Goal: Book appointment/travel/reservation

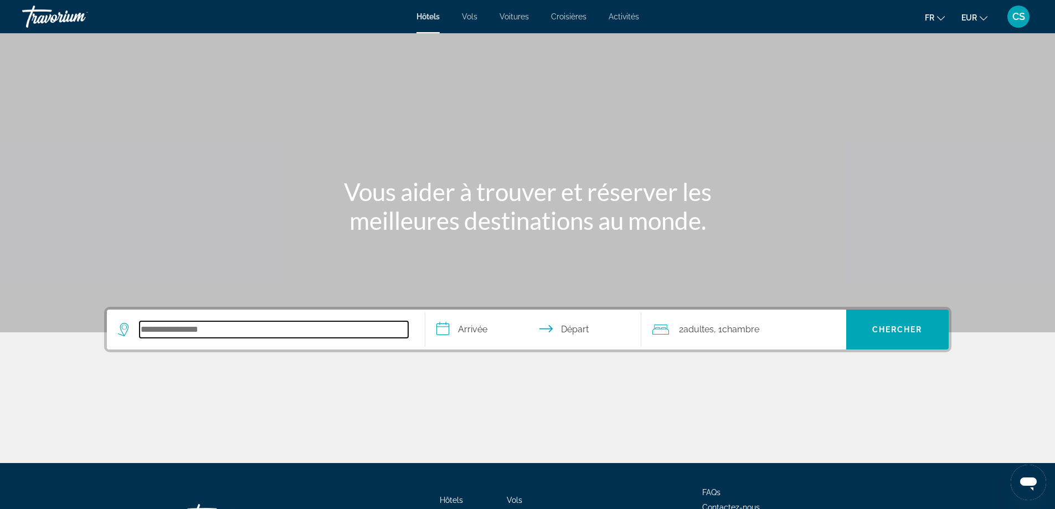
click at [279, 329] on input "Search hotel destination" at bounding box center [274, 329] width 269 height 17
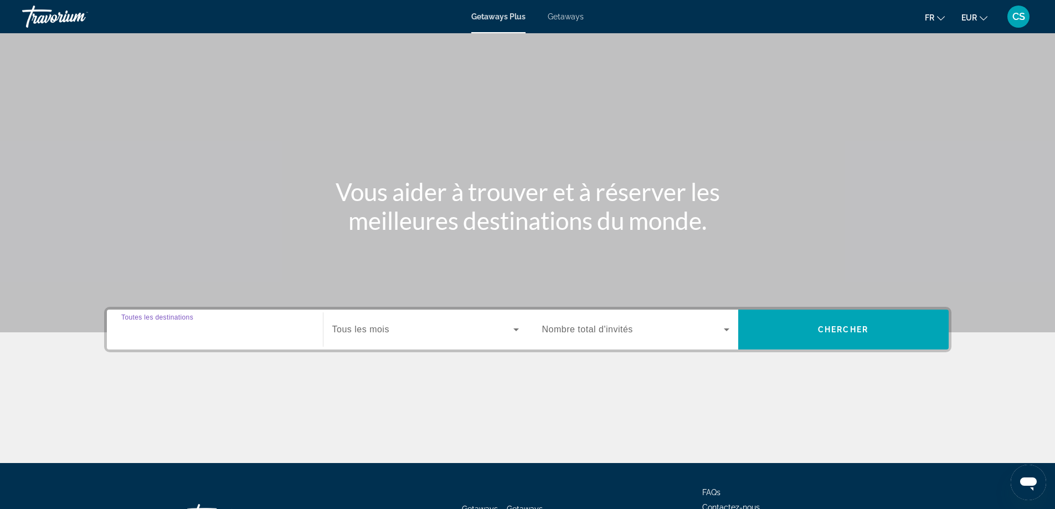
click at [228, 326] on input "Destination Toutes les destinations" at bounding box center [214, 330] width 187 height 13
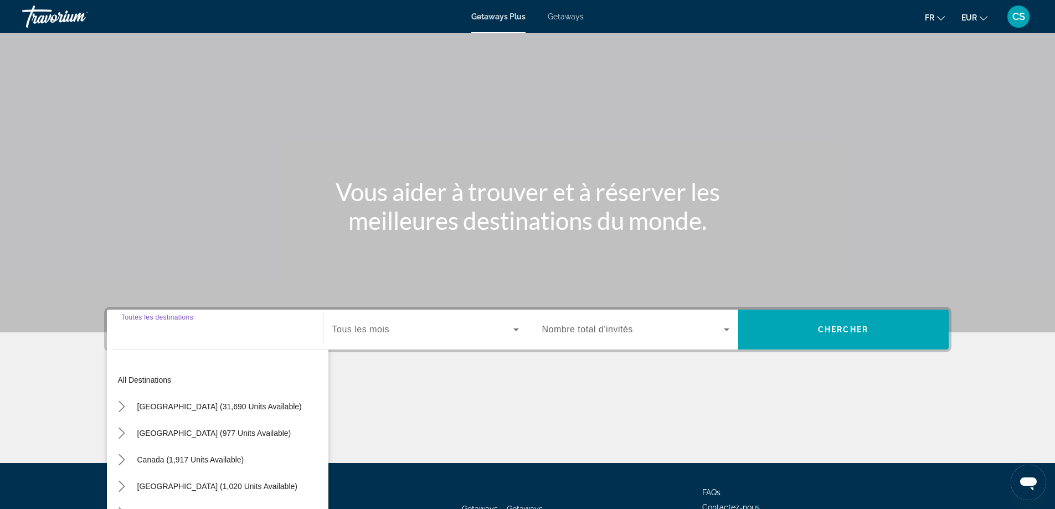
scroll to position [90, 0]
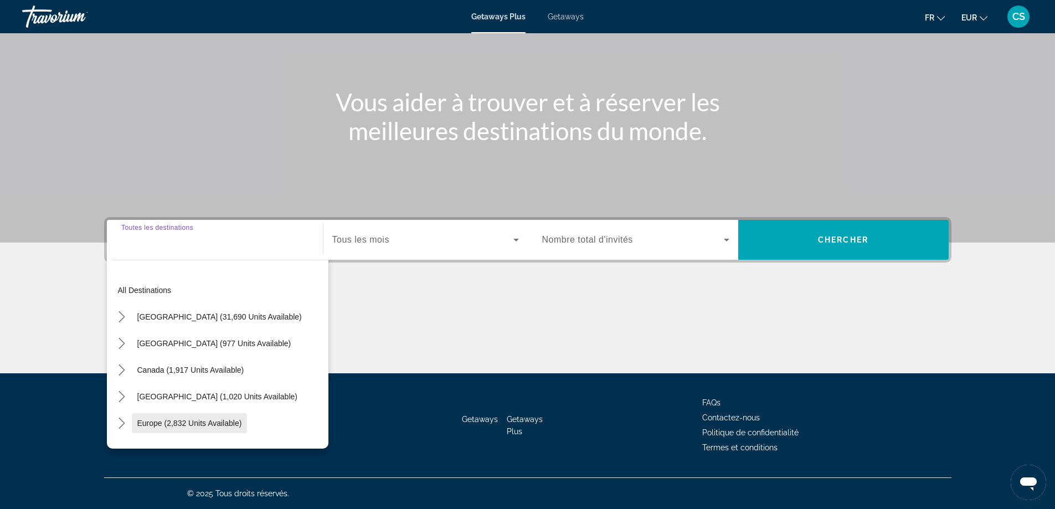
click at [213, 421] on span "Europe (2,832 units available)" at bounding box center [189, 423] width 105 height 9
type input "**********"
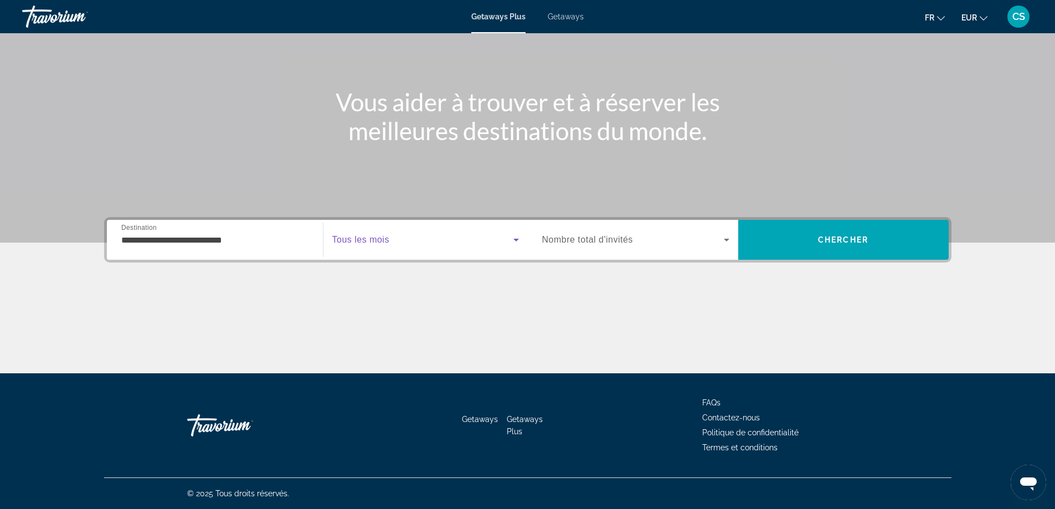
click at [411, 244] on span "Search widget" at bounding box center [422, 239] width 181 height 13
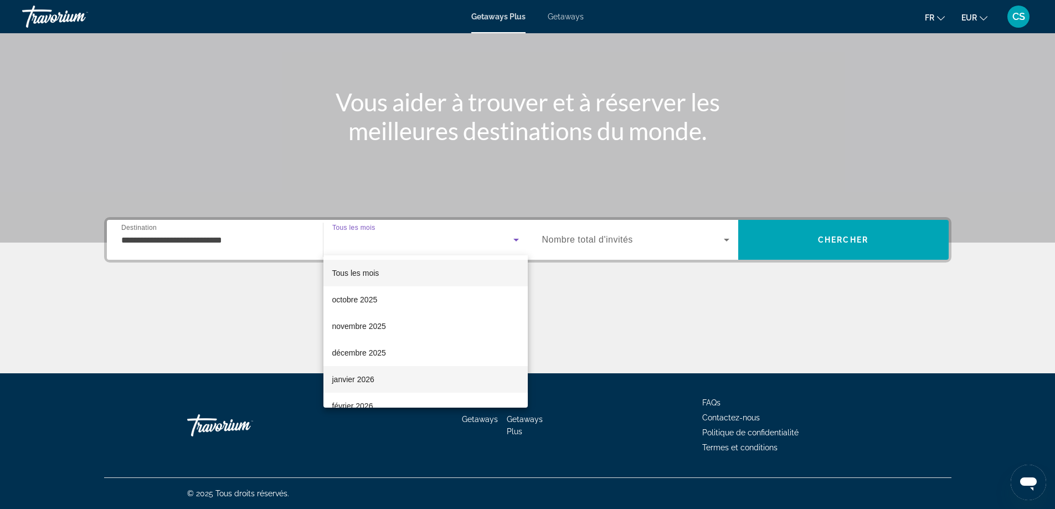
scroll to position [55, 0]
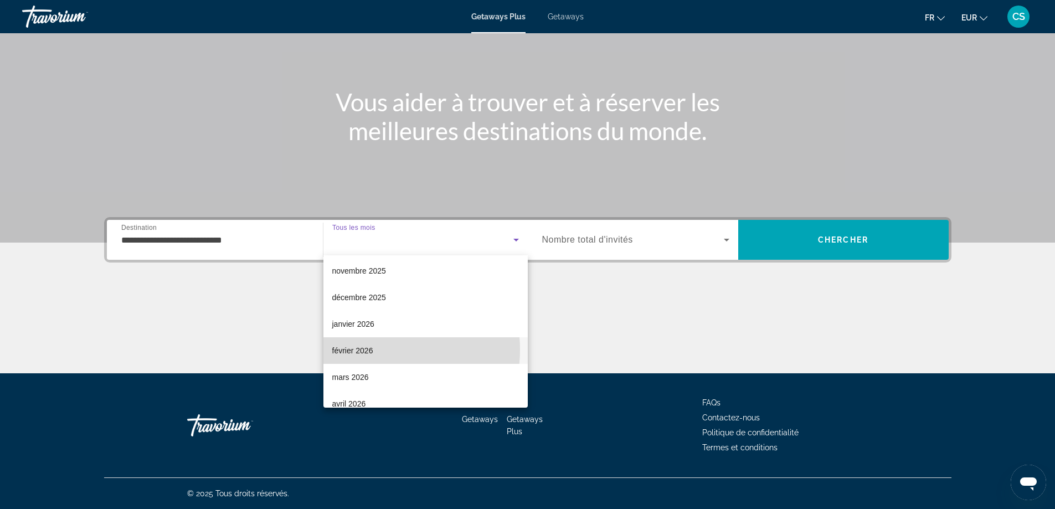
click at [381, 350] on mat-option "février 2026" at bounding box center [426, 350] width 204 height 27
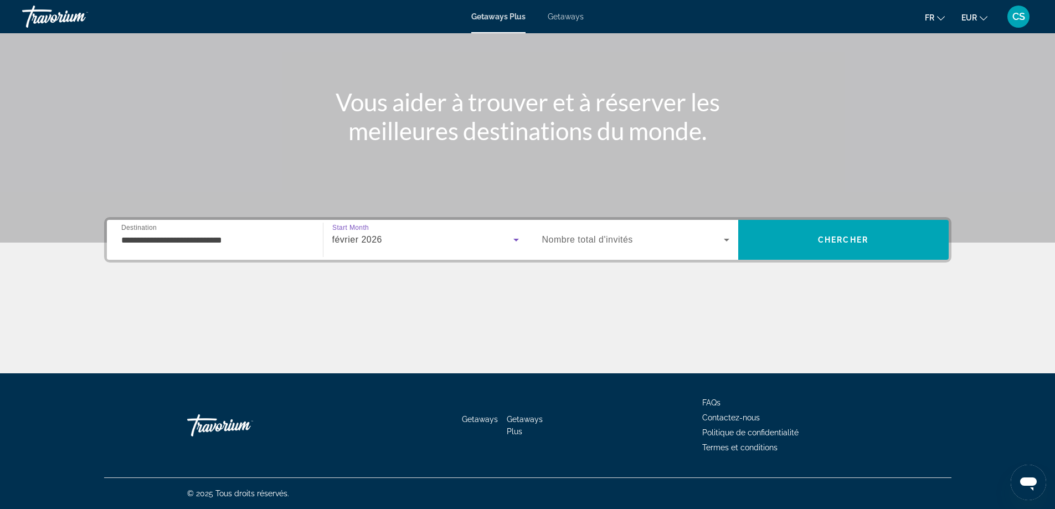
click at [627, 237] on span "Nombre total d'invités" at bounding box center [587, 239] width 91 height 9
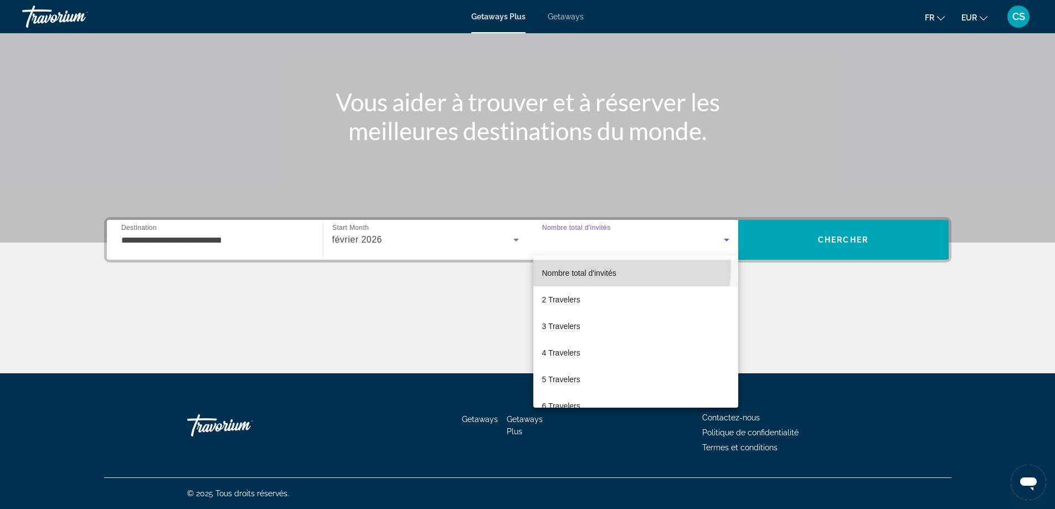
drag, startPoint x: 597, startPoint y: 266, endPoint x: 628, endPoint y: 252, distance: 33.5
click at [598, 265] on mat-option "Nombre total d'invités" at bounding box center [636, 273] width 205 height 27
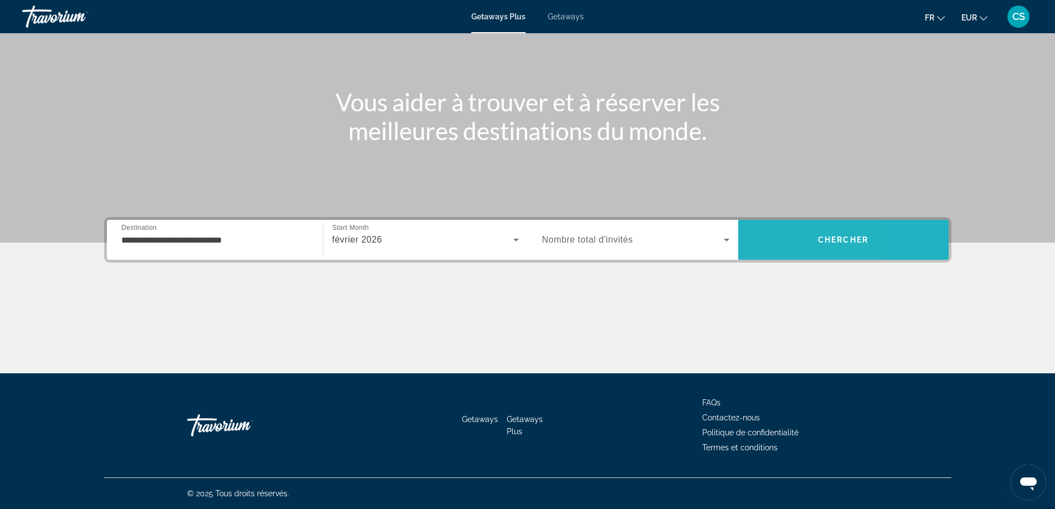
click at [776, 237] on span "Search" at bounding box center [843, 240] width 211 height 27
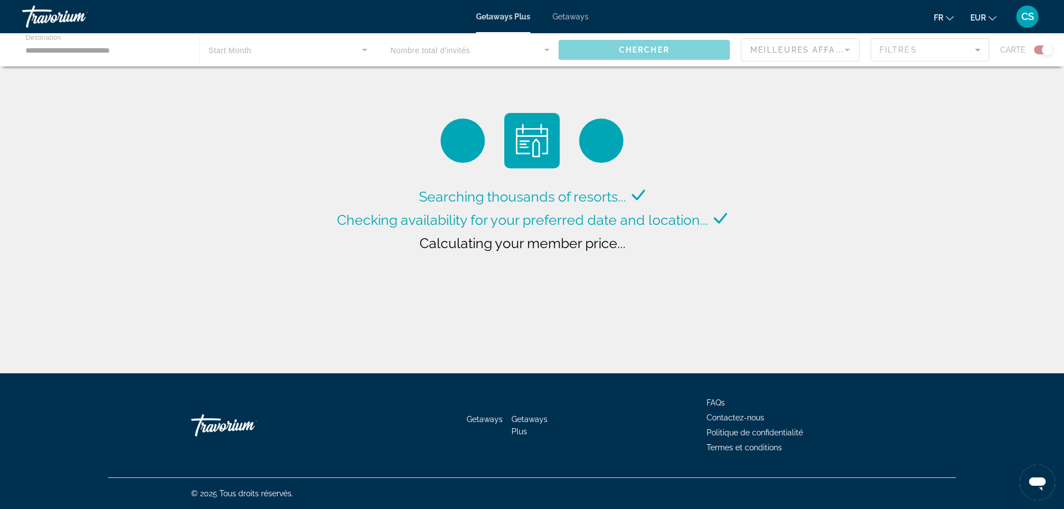
click at [549, 17] on li "Getaways" at bounding box center [564, 16] width 47 height 9
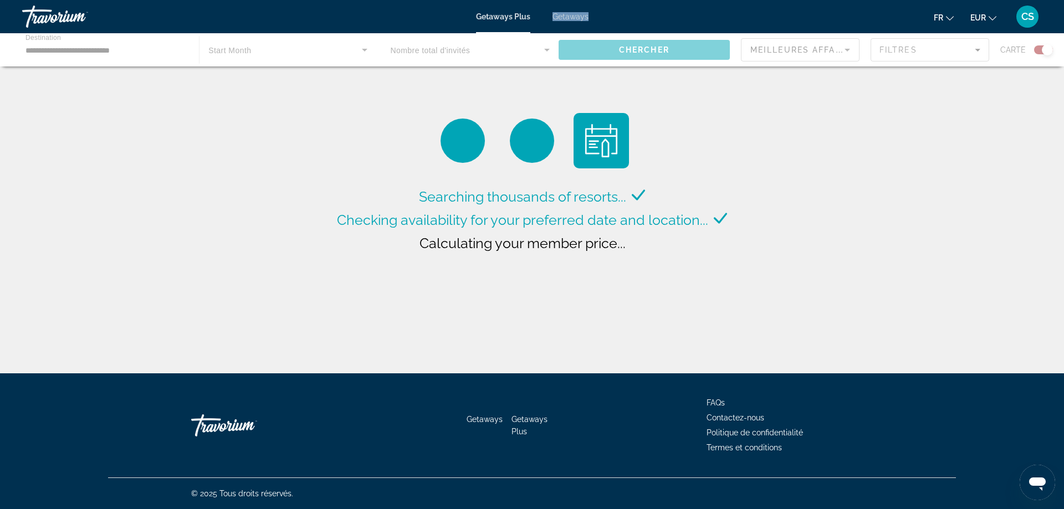
click at [549, 17] on li "Getaways" at bounding box center [564, 16] width 47 height 9
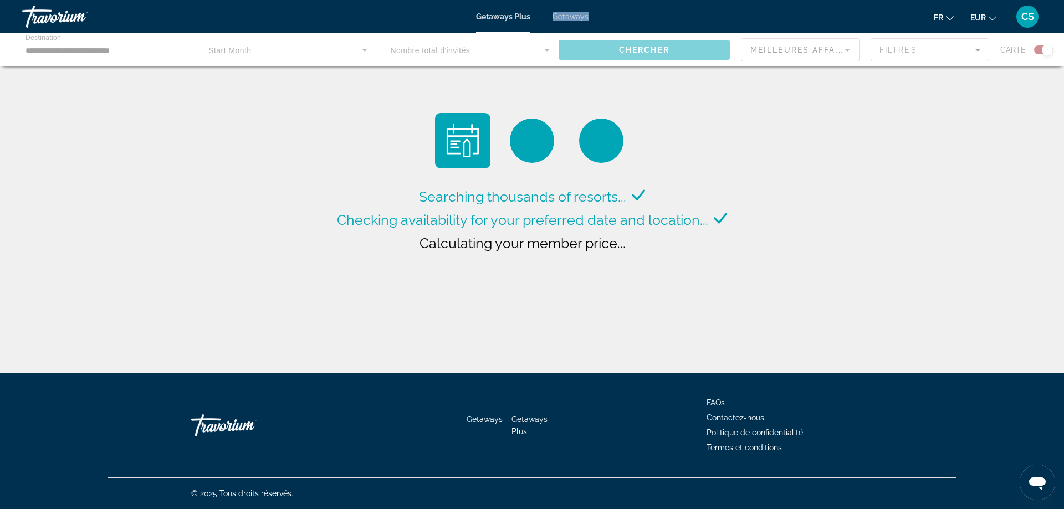
click at [562, 17] on span "Getaways" at bounding box center [570, 16] width 36 height 9
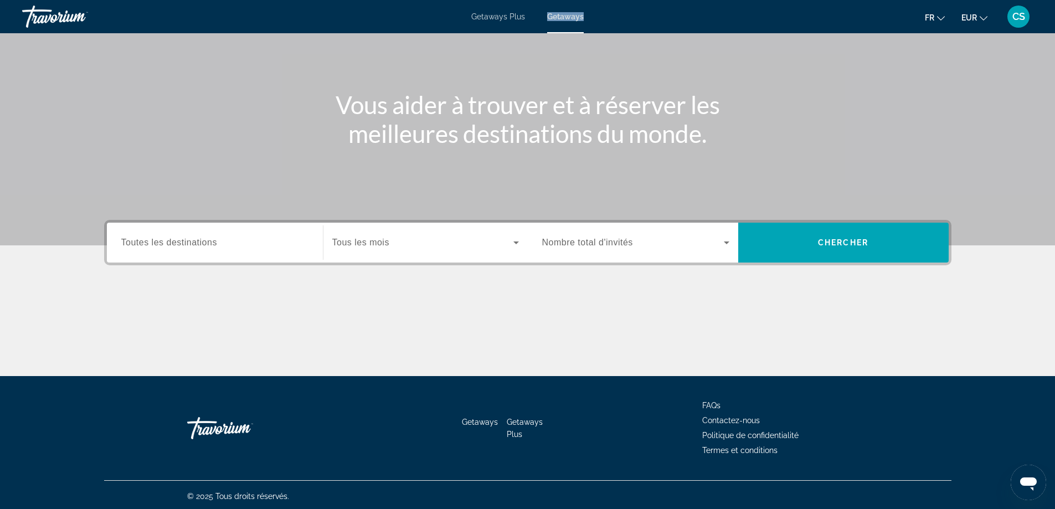
scroll to position [90, 0]
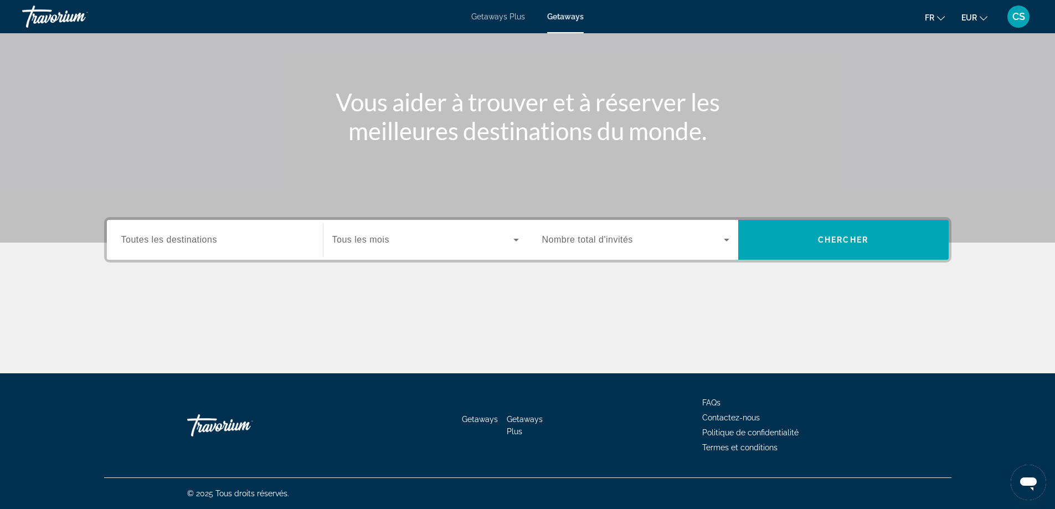
click at [213, 238] on span "Toutes les destinations" at bounding box center [169, 239] width 96 height 9
click at [213, 238] on input "Destination Toutes les destinations" at bounding box center [214, 240] width 187 height 13
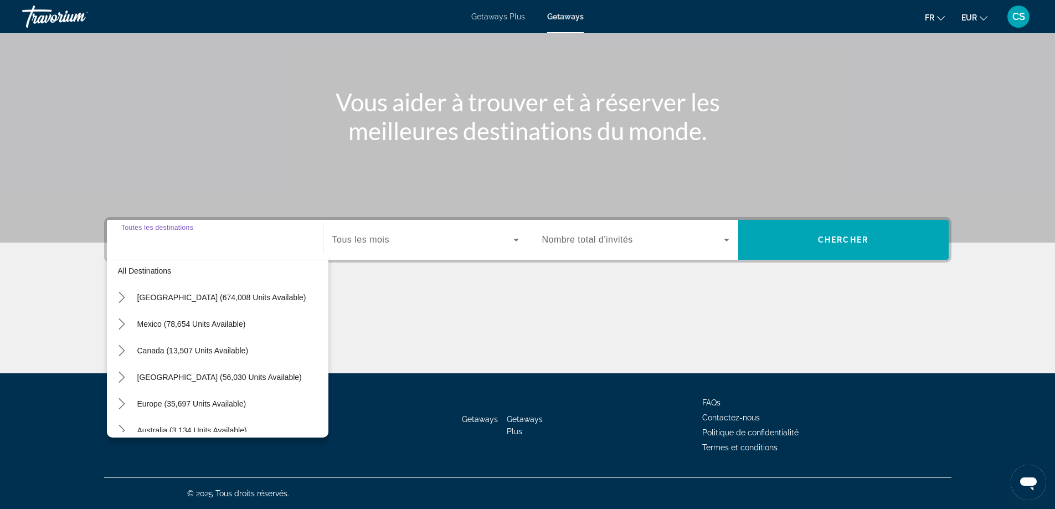
scroll to position [0, 0]
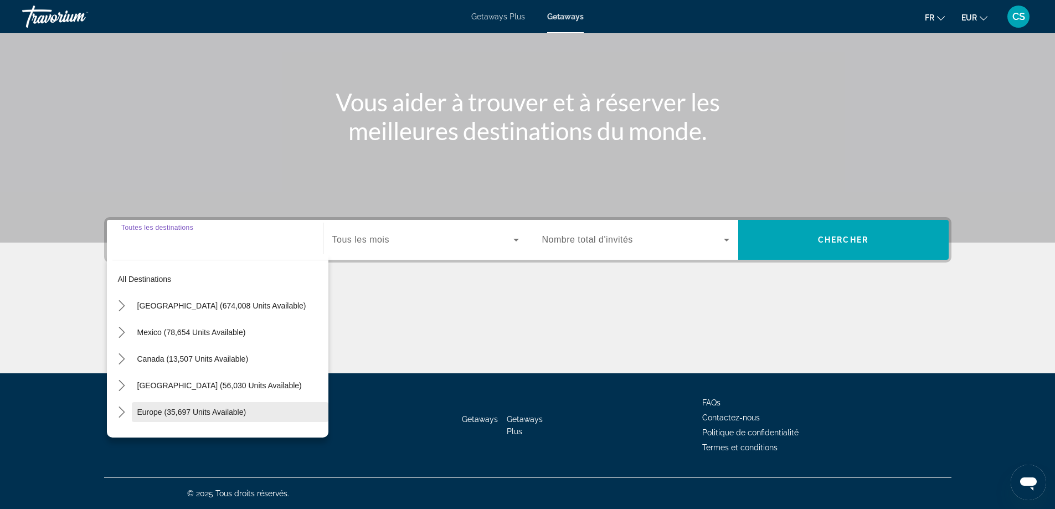
click at [208, 415] on span "Europe (35,697 units available)" at bounding box center [191, 412] width 109 height 9
type input "**********"
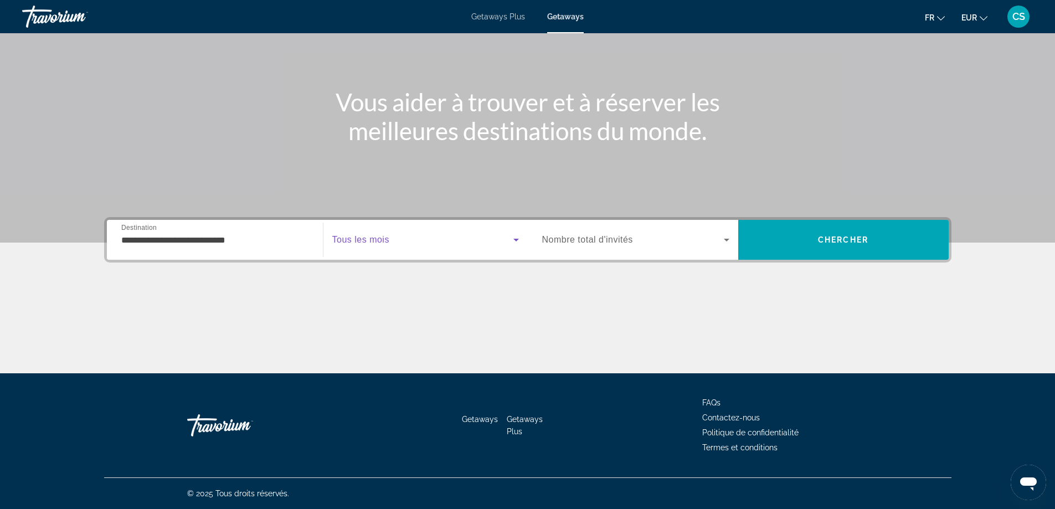
click at [441, 239] on span "Search widget" at bounding box center [422, 239] width 181 height 13
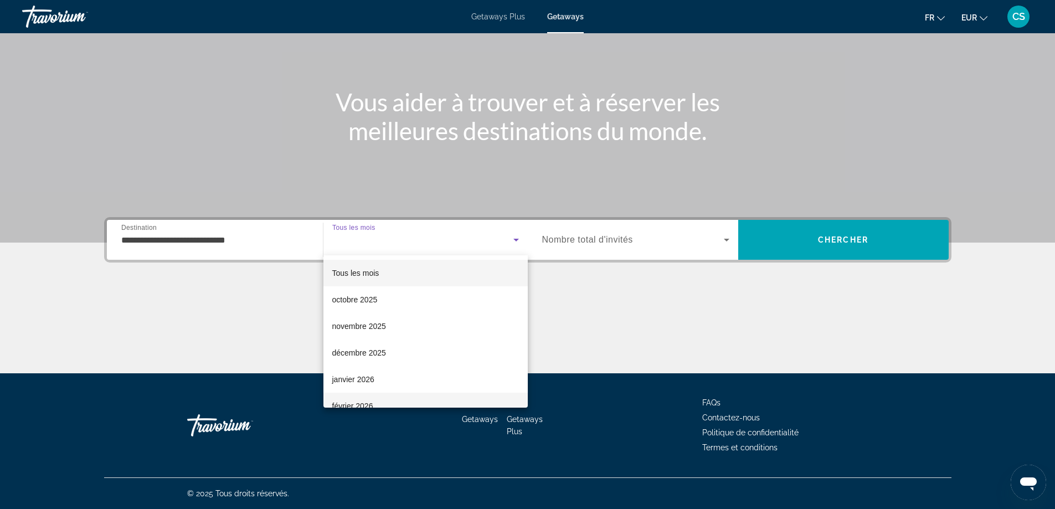
click at [354, 404] on span "février 2026" at bounding box center [352, 405] width 41 height 13
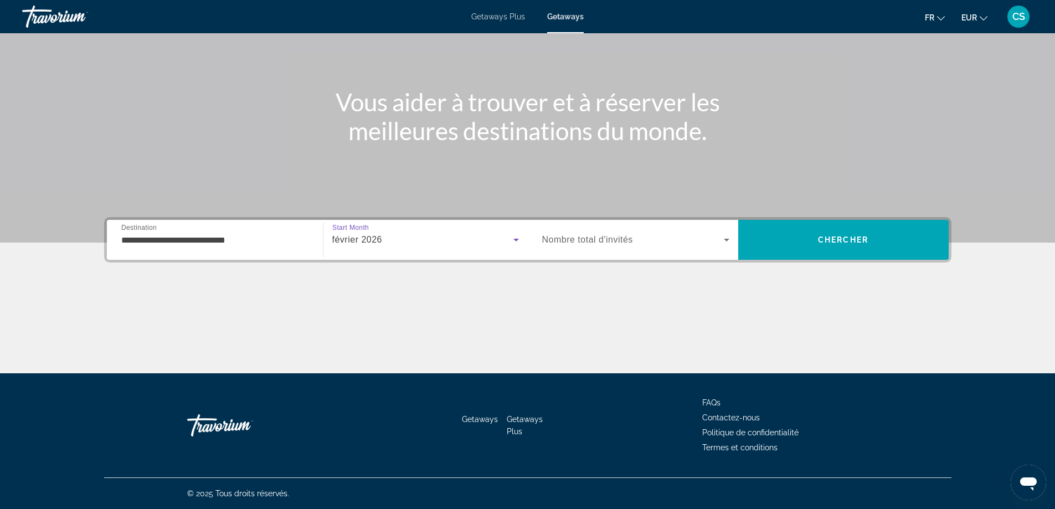
click at [891, 213] on div "Main content" at bounding box center [527, 76] width 1055 height 332
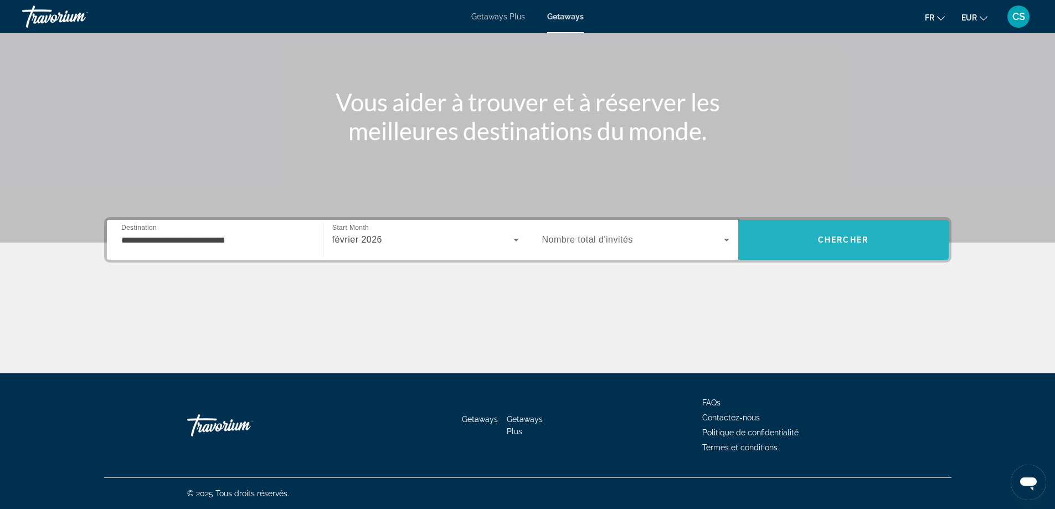
click at [877, 240] on span "Search" at bounding box center [843, 240] width 211 height 27
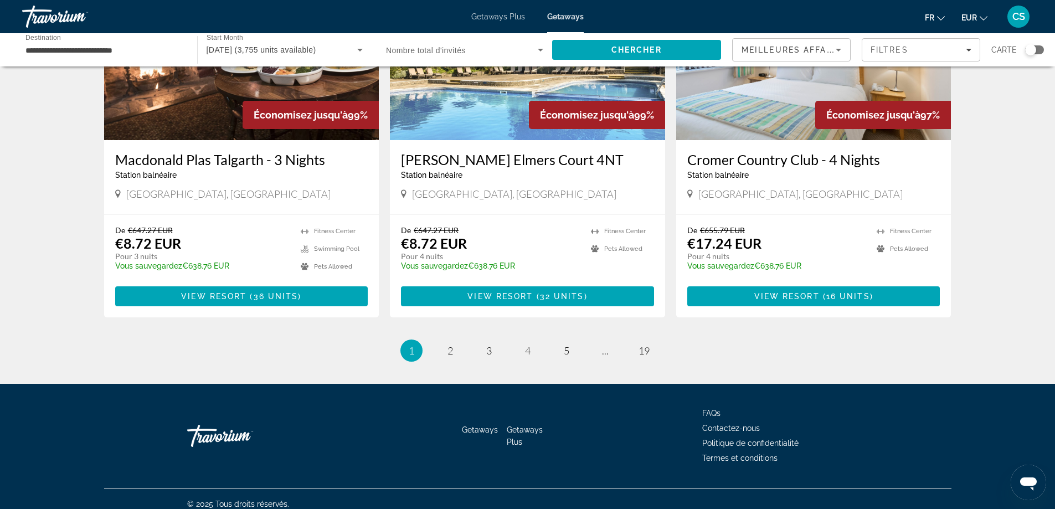
scroll to position [1274, 0]
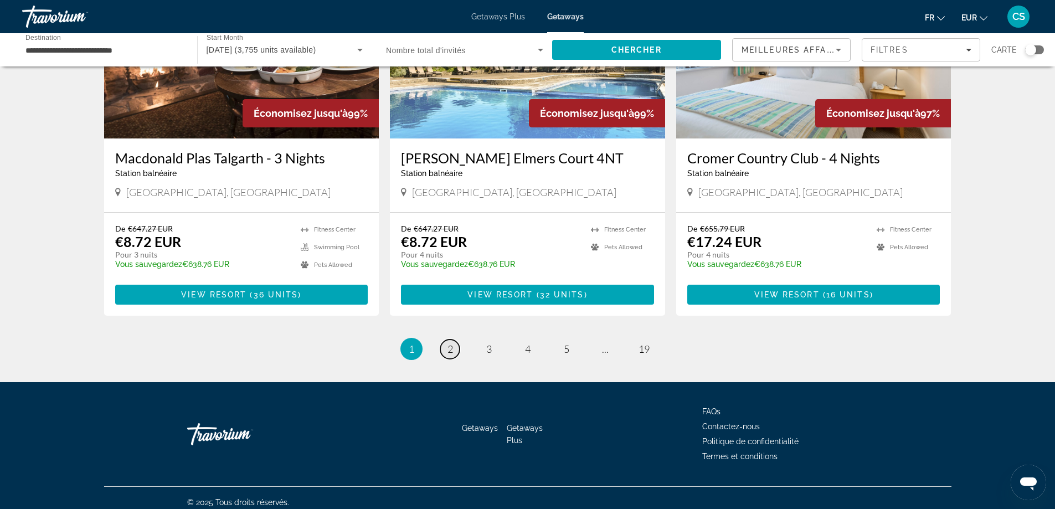
click at [453, 346] on link "page 2" at bounding box center [449, 349] width 19 height 19
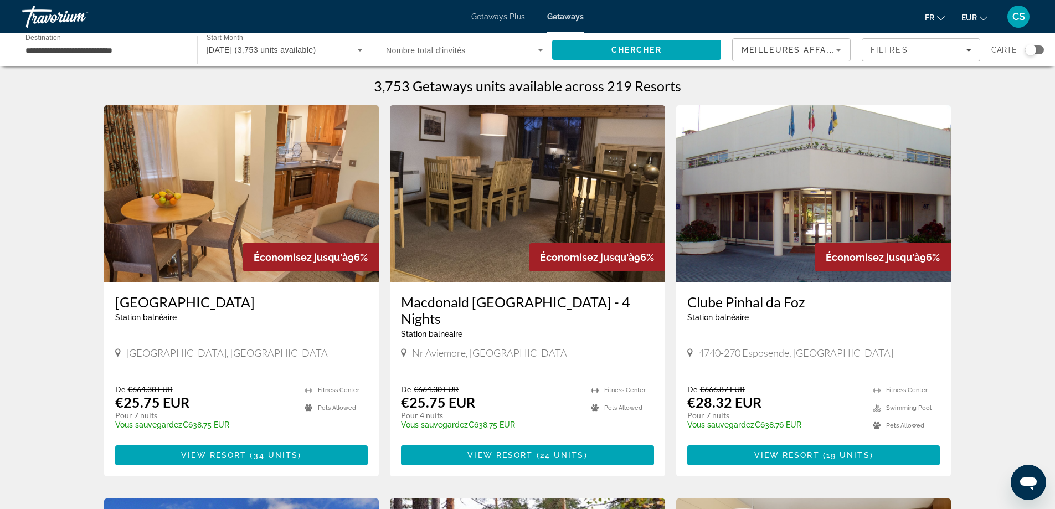
click at [782, 347] on span "4740-270 Esposende, [GEOGRAPHIC_DATA]" at bounding box center [796, 353] width 195 height 12
drag, startPoint x: 792, startPoint y: 336, endPoint x: 745, endPoint y: 337, distance: 47.1
click at [745, 347] on span "4740-270 Esposende, [GEOGRAPHIC_DATA]" at bounding box center [796, 353] width 195 height 12
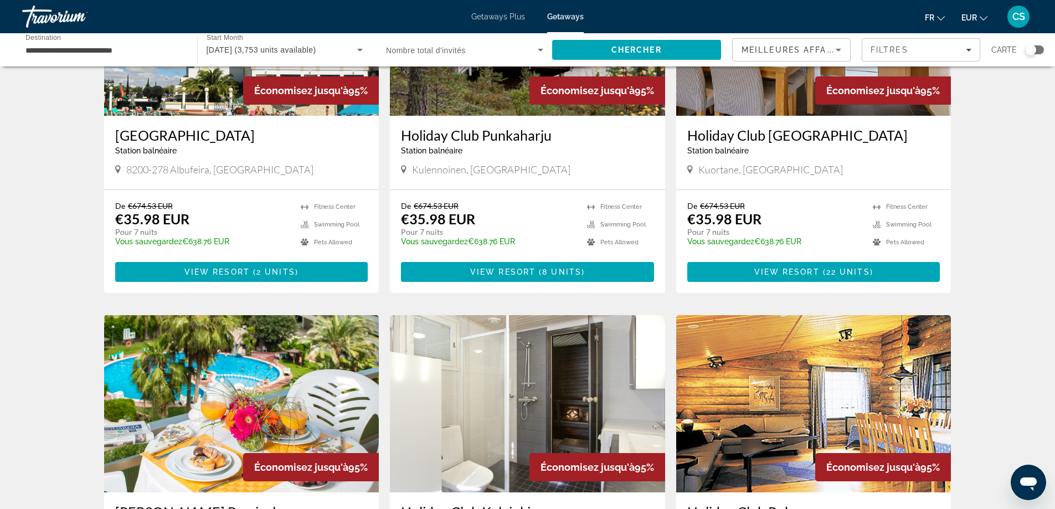
scroll to position [554, 0]
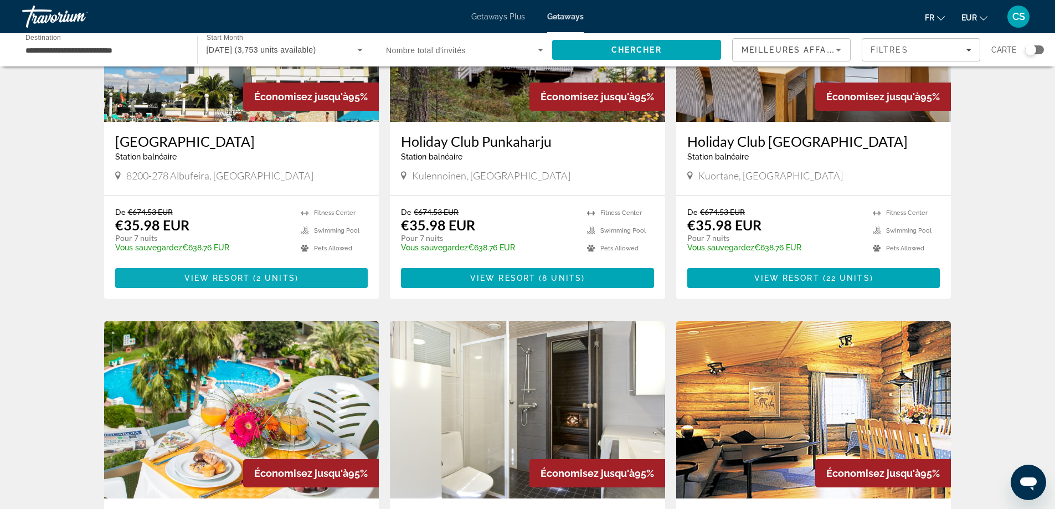
click at [312, 267] on span "Main content" at bounding box center [241, 278] width 253 height 27
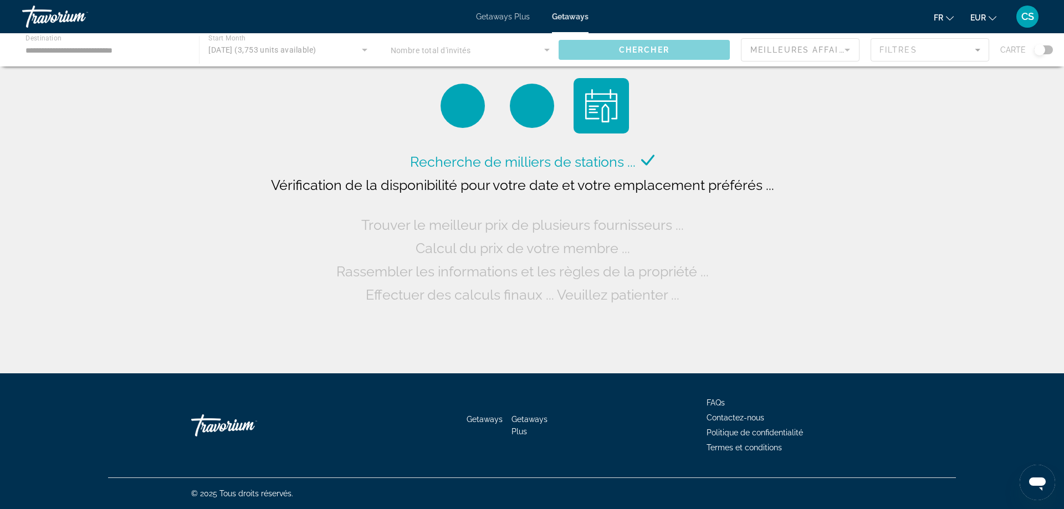
click at [458, 47] on div "Main content" at bounding box center [532, 49] width 1064 height 33
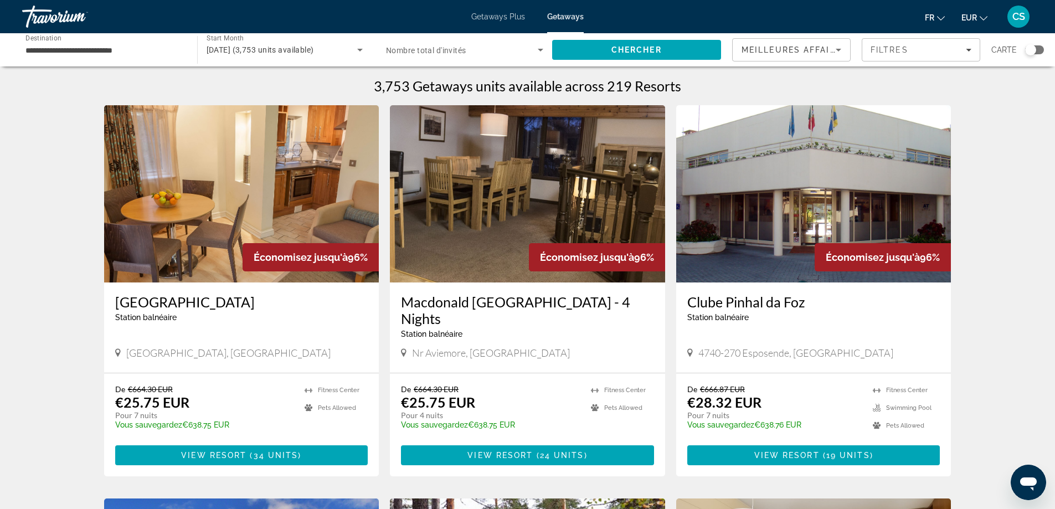
click at [495, 50] on span "Search widget" at bounding box center [462, 49] width 152 height 13
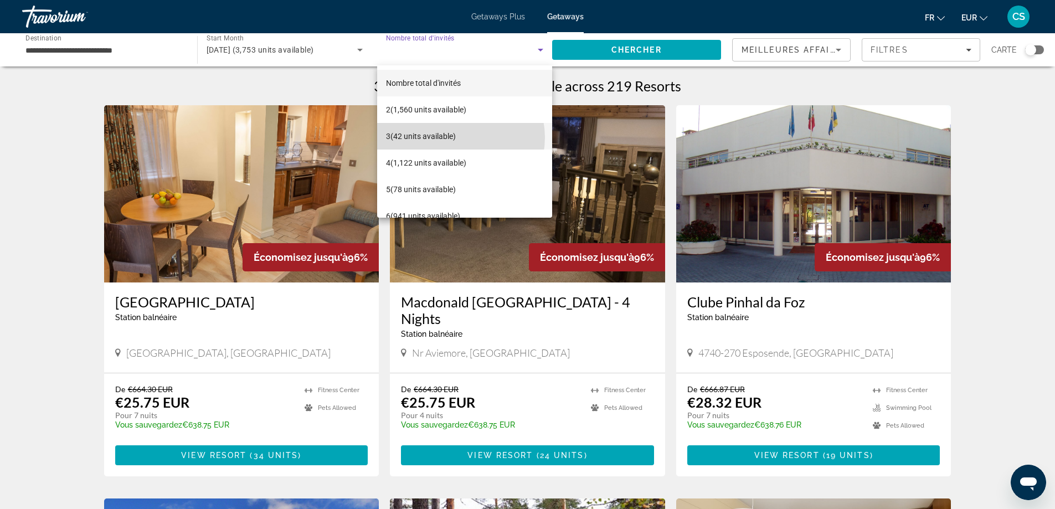
click at [456, 137] on span "3 (42 units available)" at bounding box center [421, 136] width 70 height 13
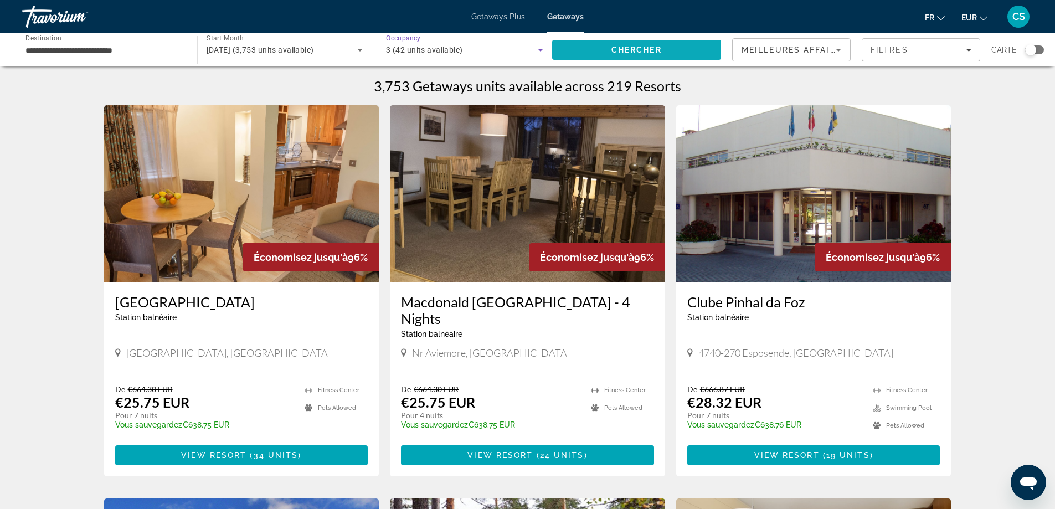
click at [622, 50] on span "Chercher" at bounding box center [637, 49] width 50 height 9
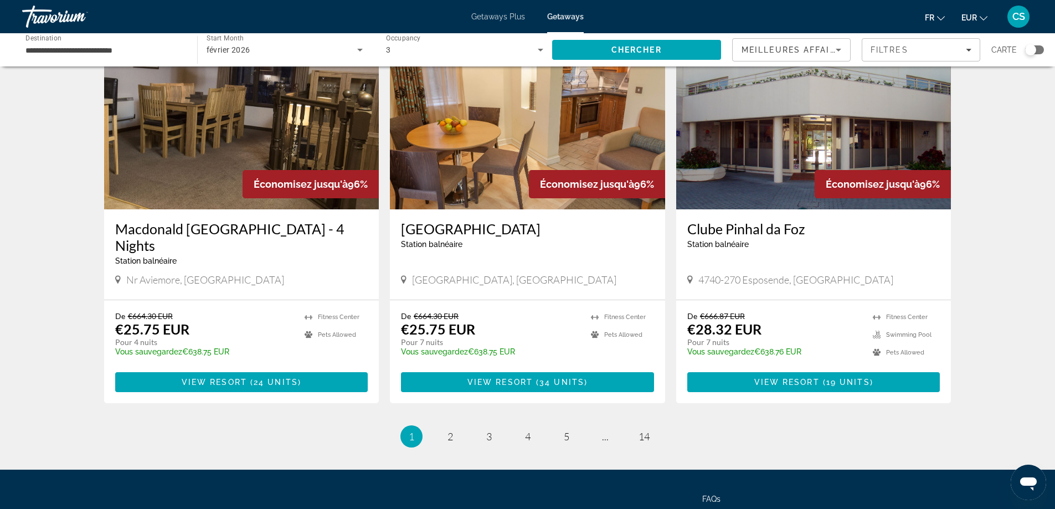
scroll to position [1219, 0]
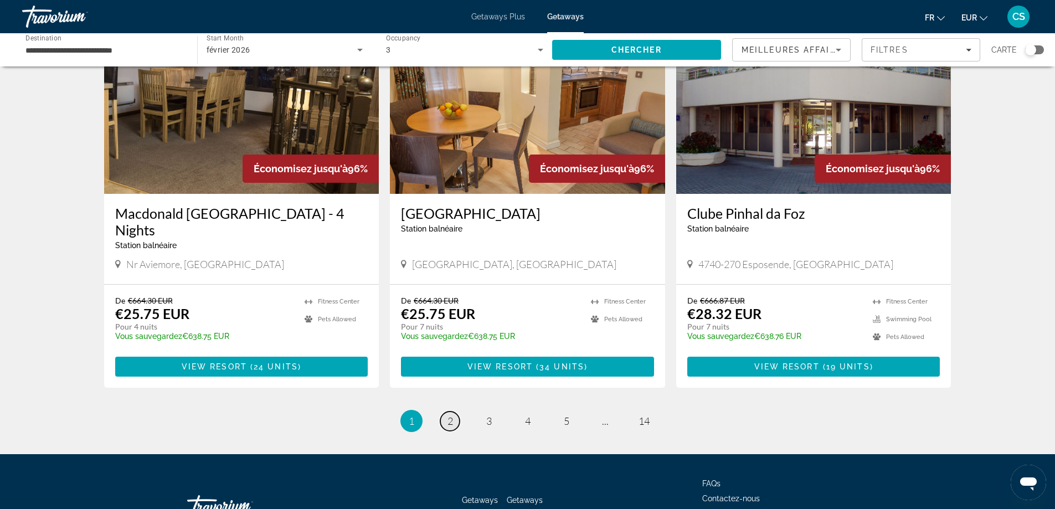
click at [452, 415] on span "2" at bounding box center [451, 421] width 6 height 12
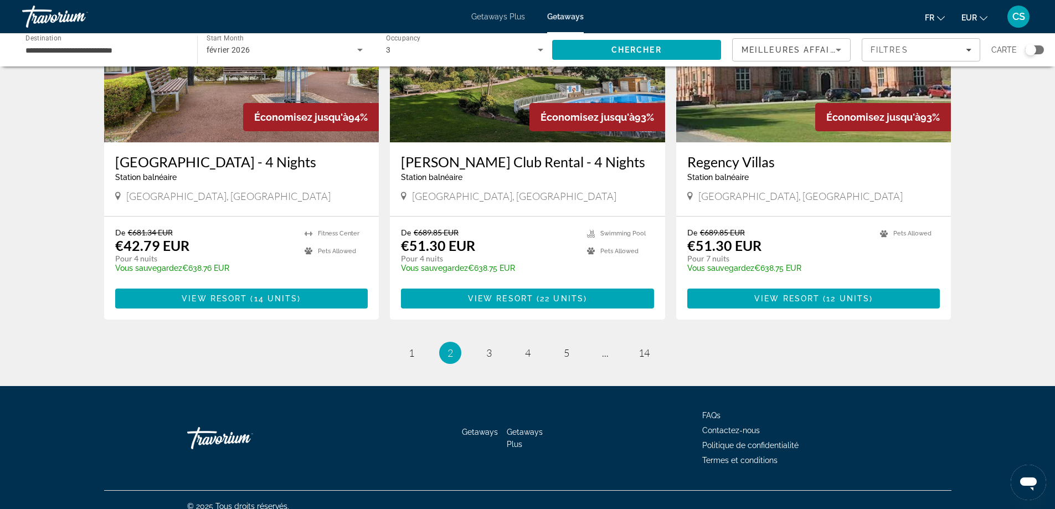
scroll to position [1284, 0]
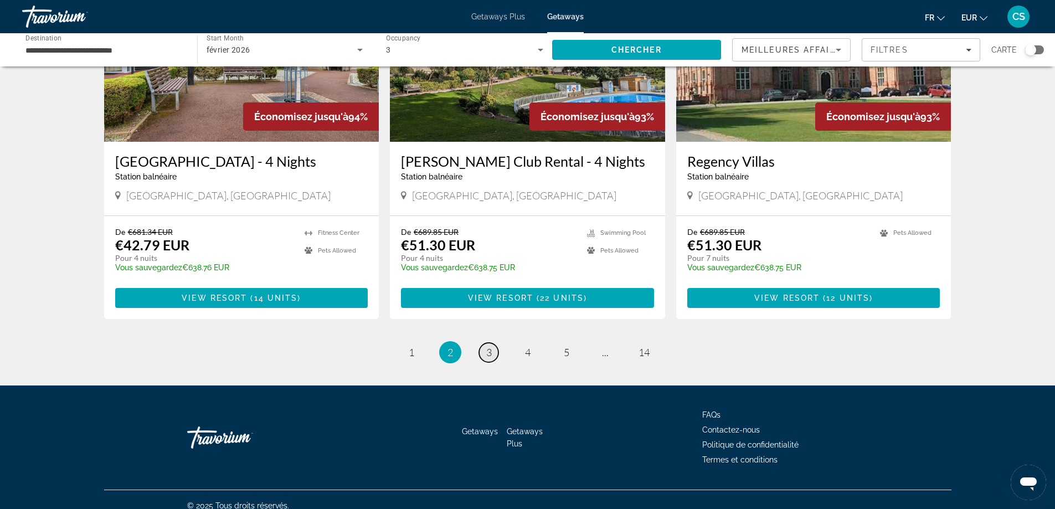
click at [486, 346] on span "3" at bounding box center [489, 352] width 6 height 12
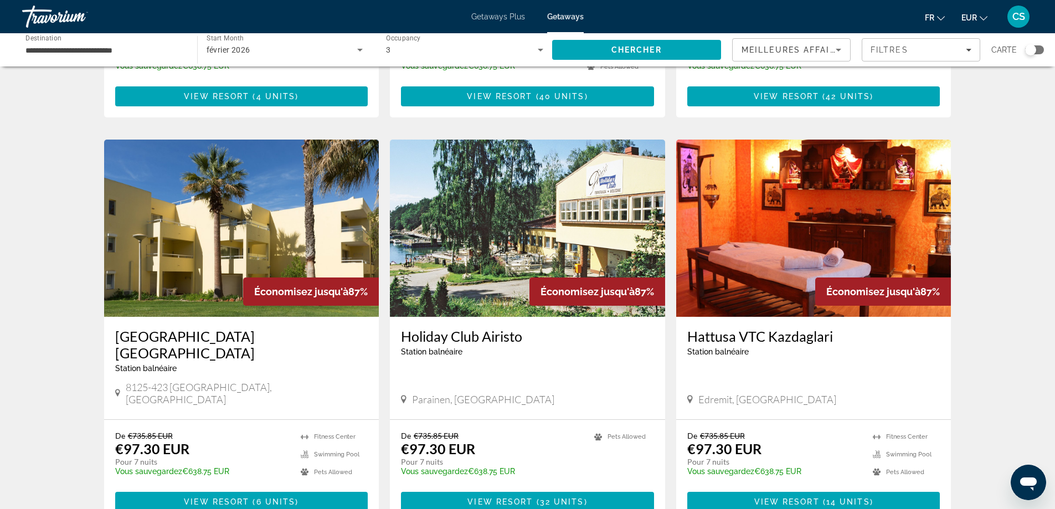
scroll to position [1163, 0]
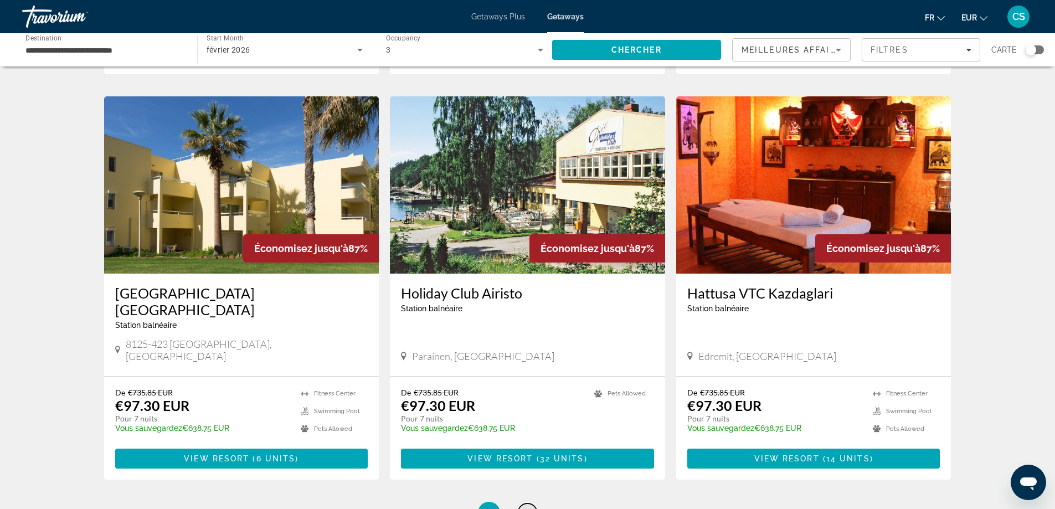
click at [531, 504] on link "page 4" at bounding box center [527, 513] width 19 height 19
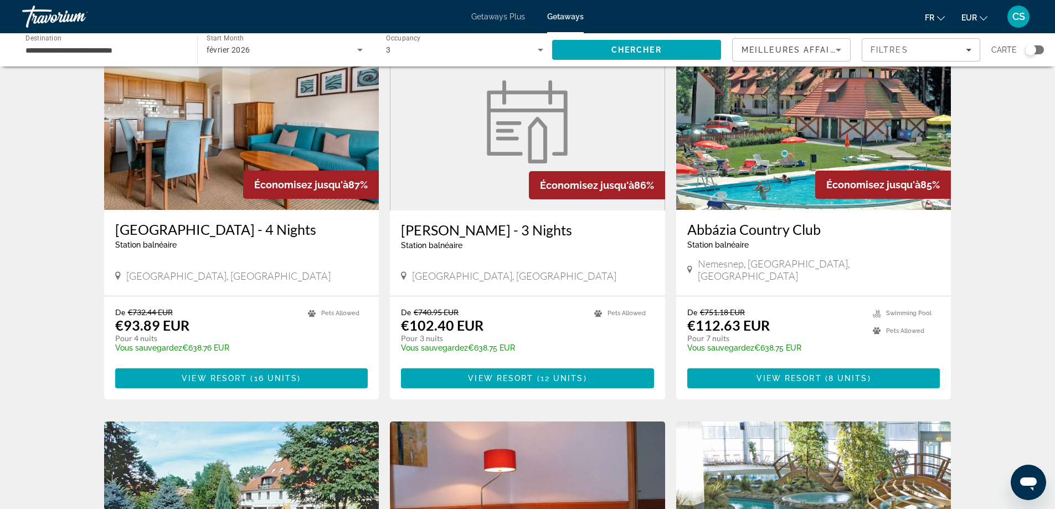
scroll to position [831, 0]
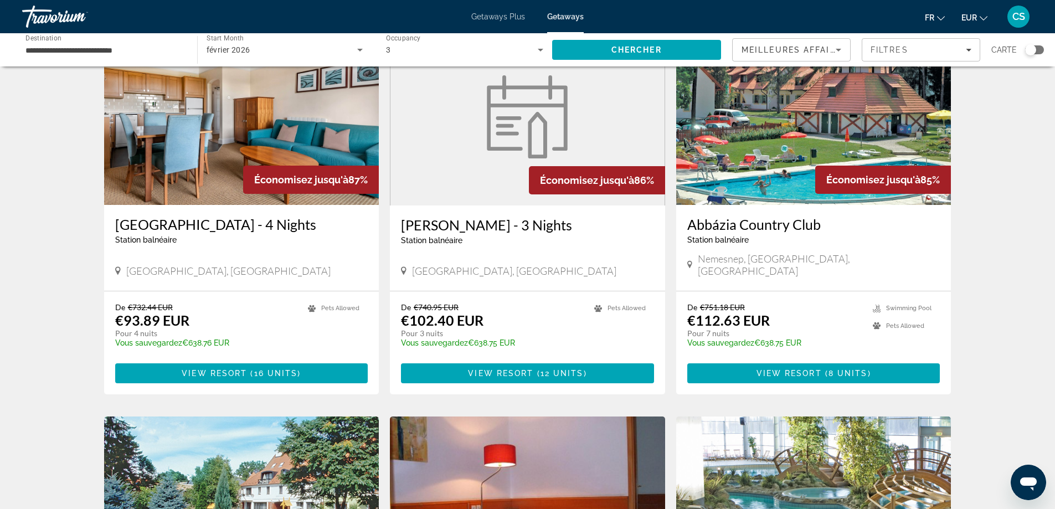
click at [725, 227] on h3 "Abbázia Country Club" at bounding box center [814, 224] width 253 height 17
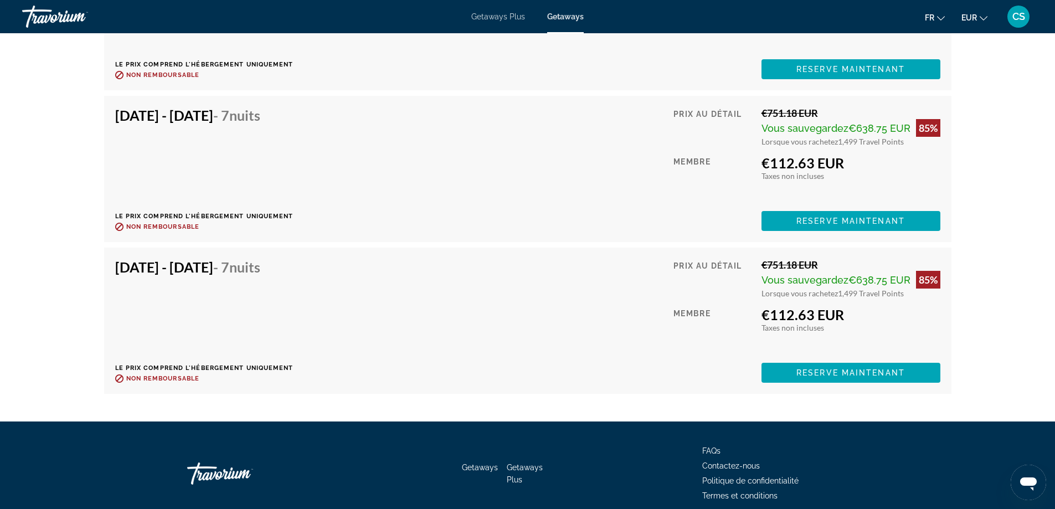
scroll to position [2105, 0]
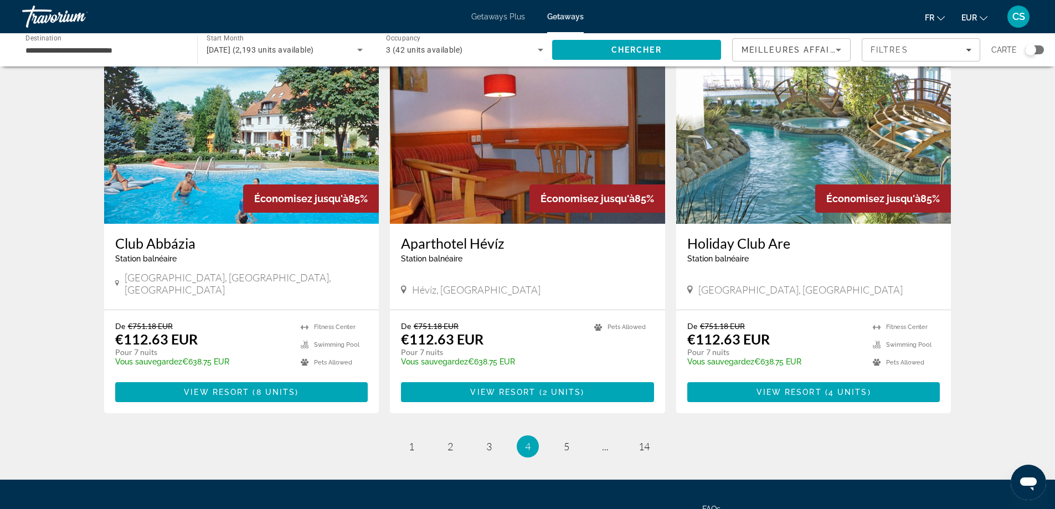
scroll to position [1163, 0]
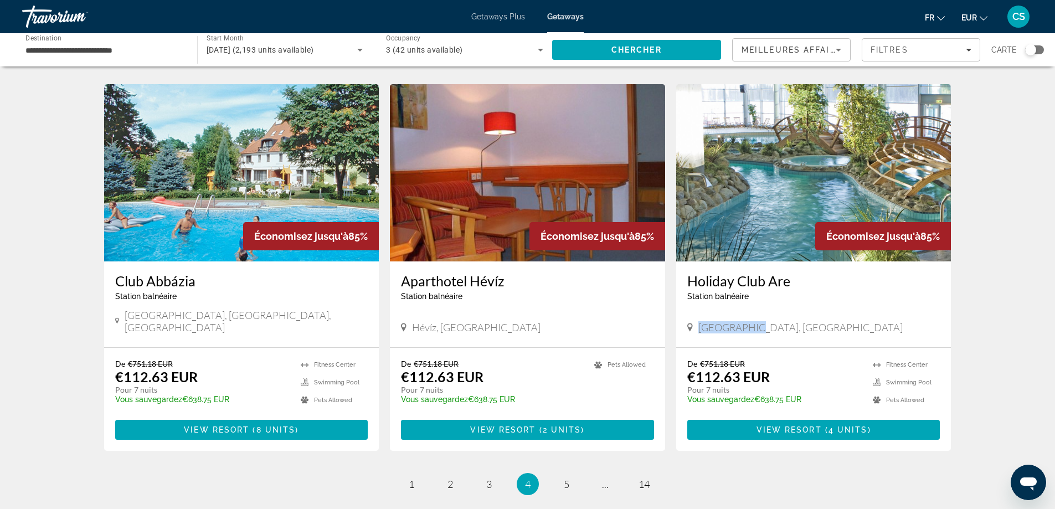
drag, startPoint x: 757, startPoint y: 305, endPoint x: 700, endPoint y: 302, distance: 57.1
click at [700, 321] on div "[GEOGRAPHIC_DATA], [GEOGRAPHIC_DATA]" at bounding box center [814, 327] width 253 height 12
click at [570, 475] on link "page 5" at bounding box center [566, 484] width 19 height 19
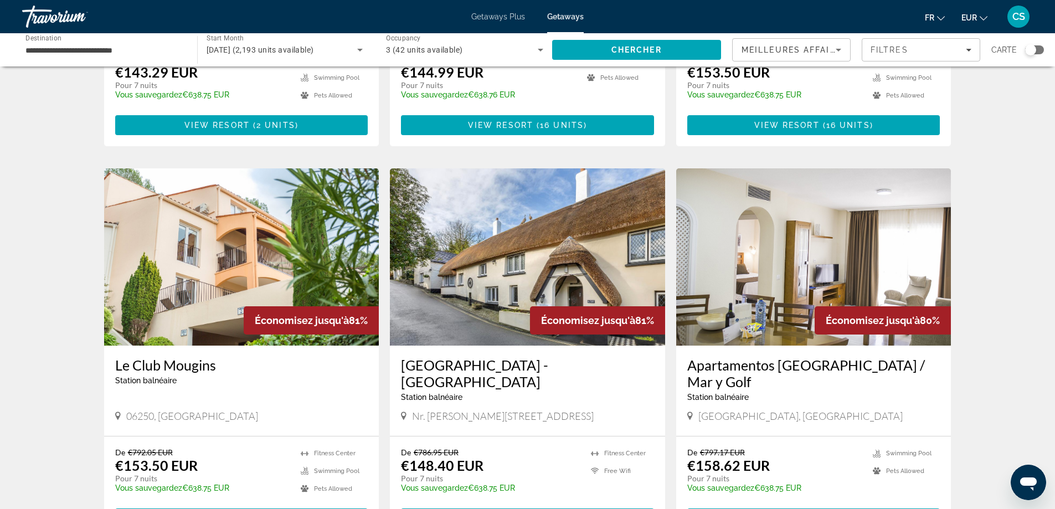
scroll to position [1163, 0]
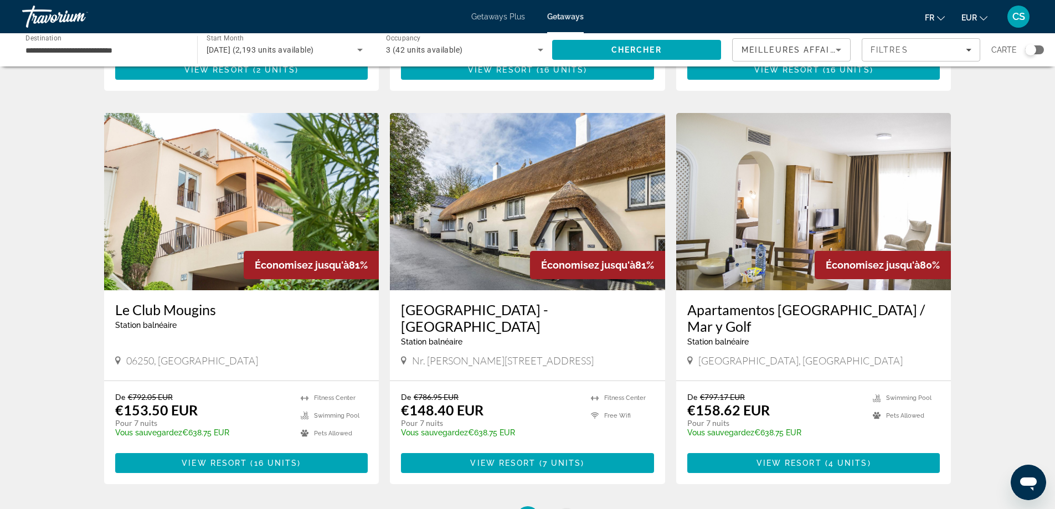
click at [557, 506] on li "page 6" at bounding box center [567, 517] width 22 height 22
click at [567, 509] on span "6" at bounding box center [567, 517] width 6 height 12
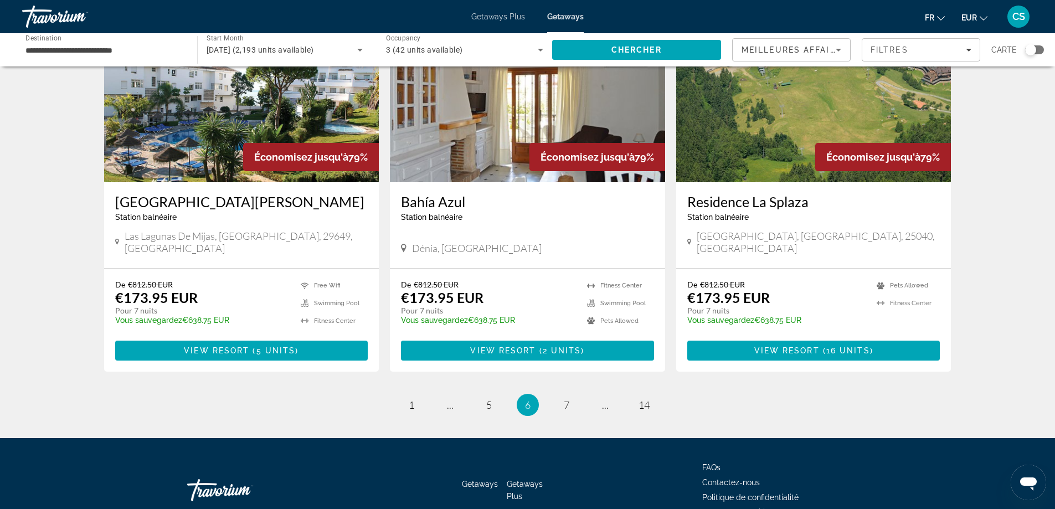
scroll to position [1283, 0]
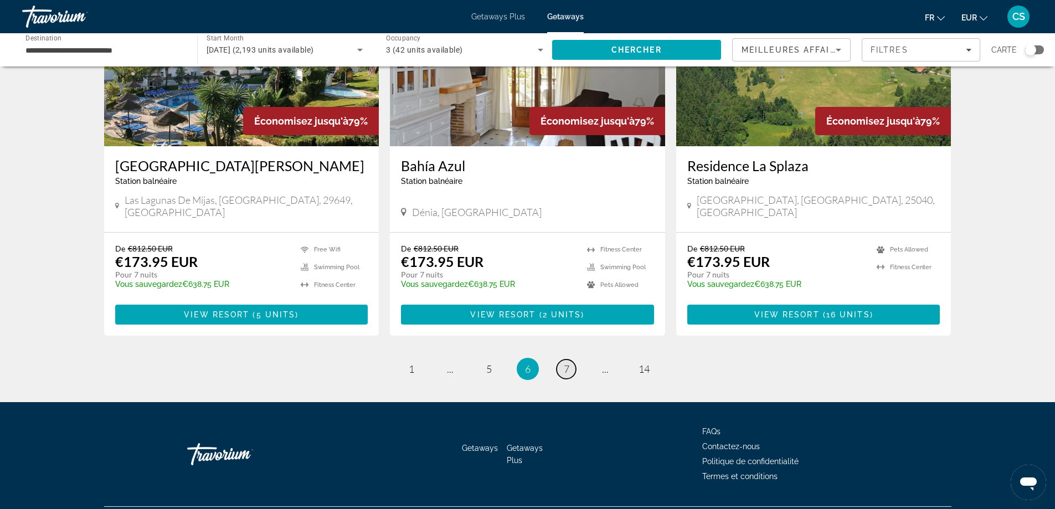
click at [560, 360] on link "page 7" at bounding box center [566, 369] width 19 height 19
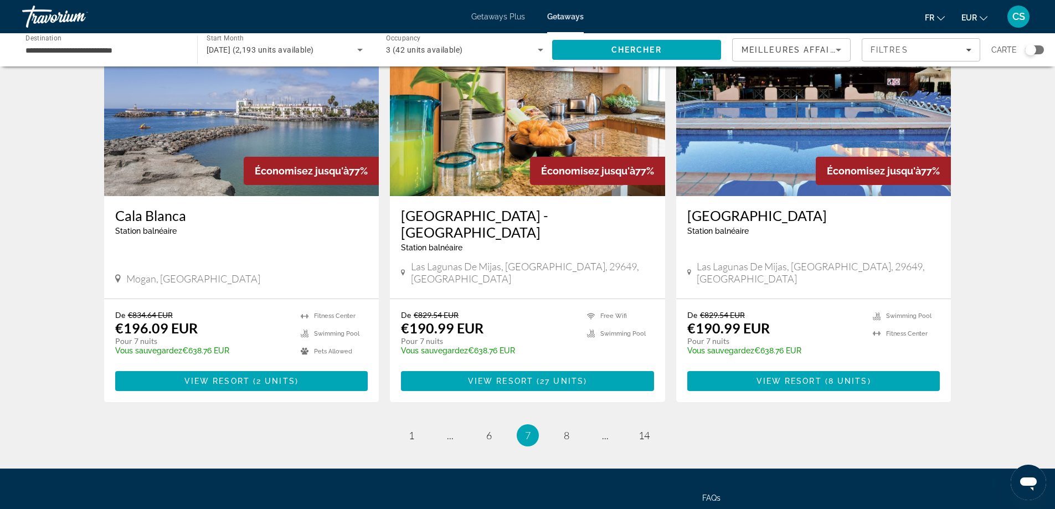
scroll to position [1283, 0]
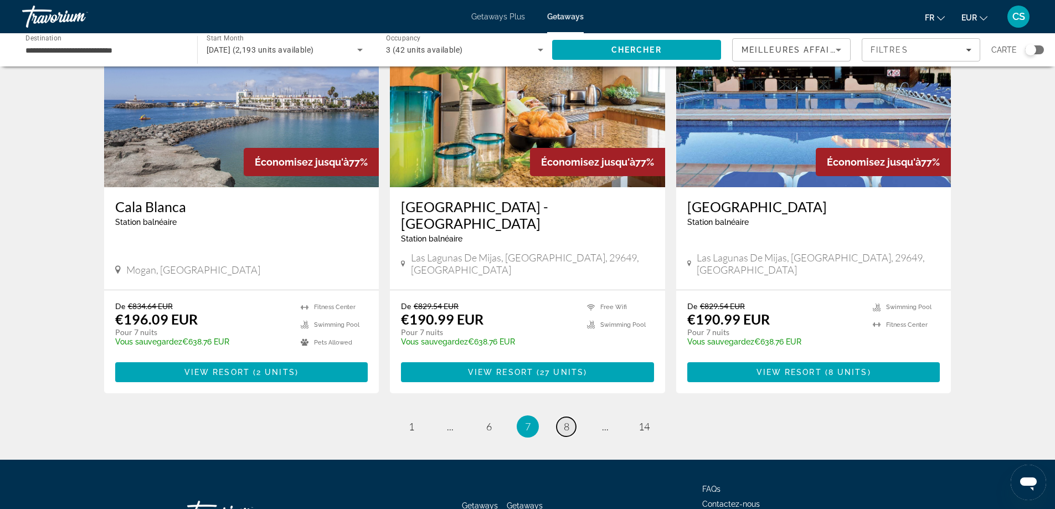
click at [564, 420] on span "8" at bounding box center [567, 426] width 6 height 12
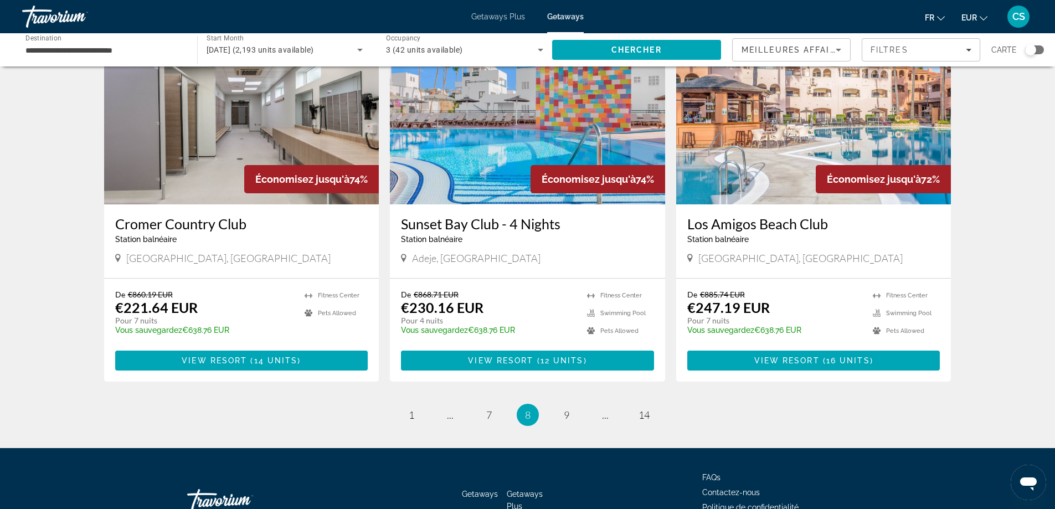
scroll to position [1300, 0]
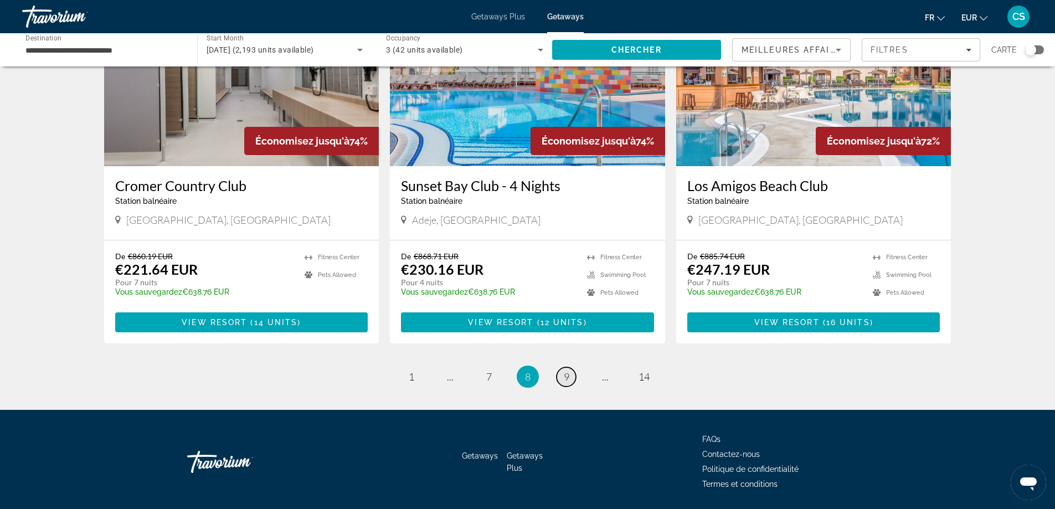
click at [565, 367] on link "page 9" at bounding box center [566, 376] width 19 height 19
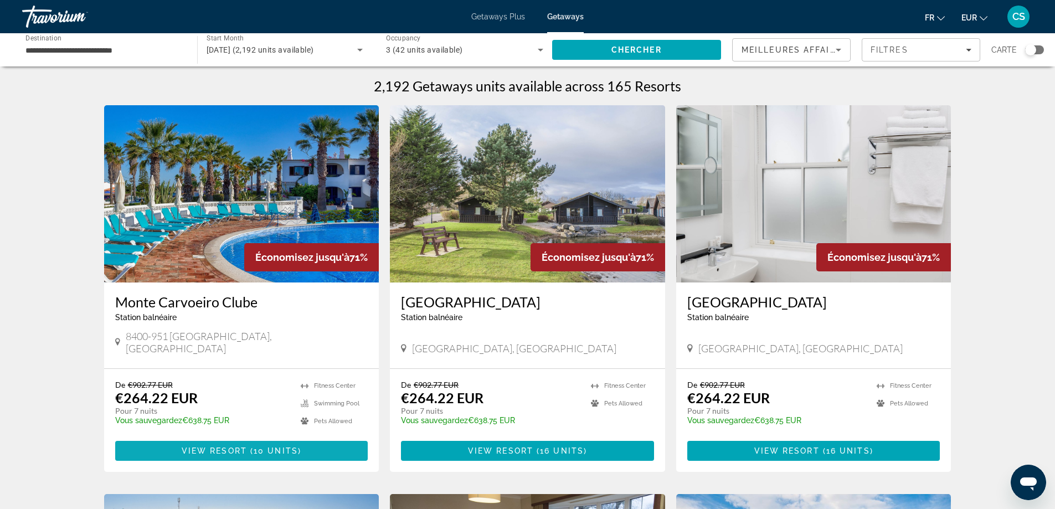
click at [288, 438] on span "Main content" at bounding box center [241, 451] width 253 height 27
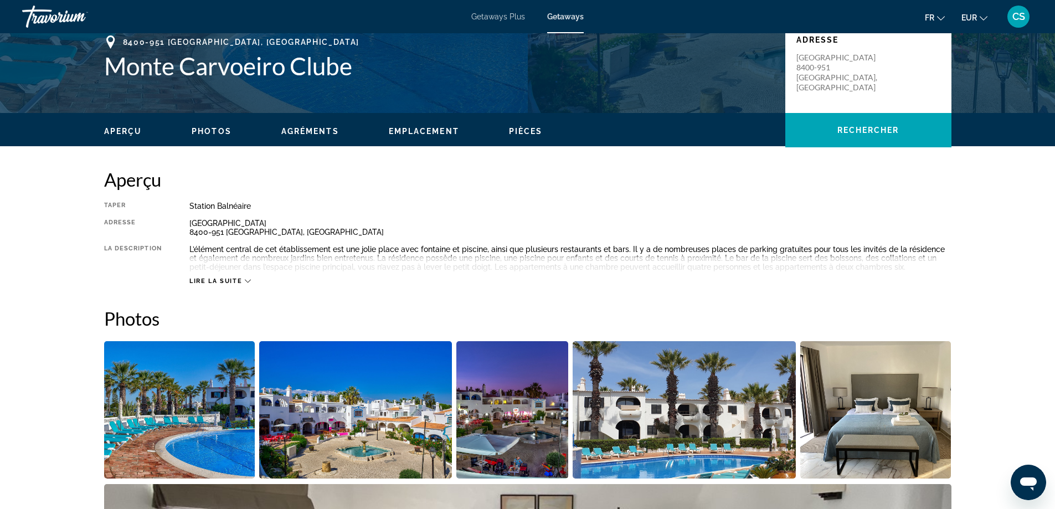
scroll to position [277, 0]
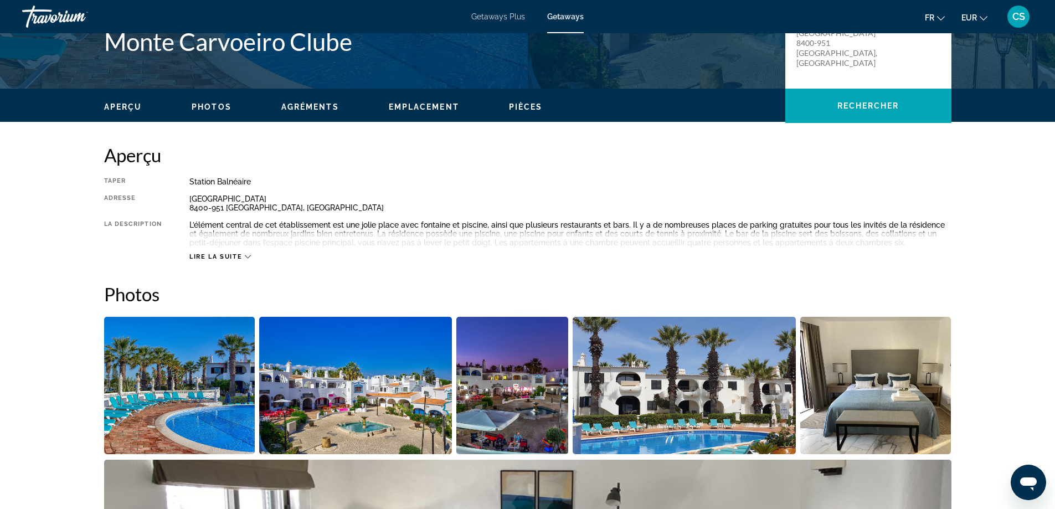
click at [228, 255] on span "Lire la suite" at bounding box center [215, 256] width 53 height 7
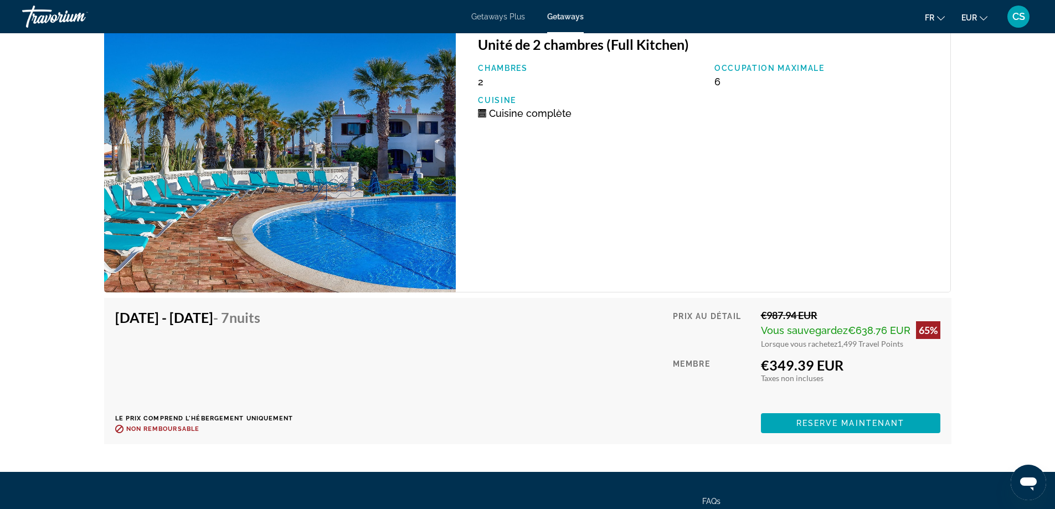
scroll to position [3256, 0]
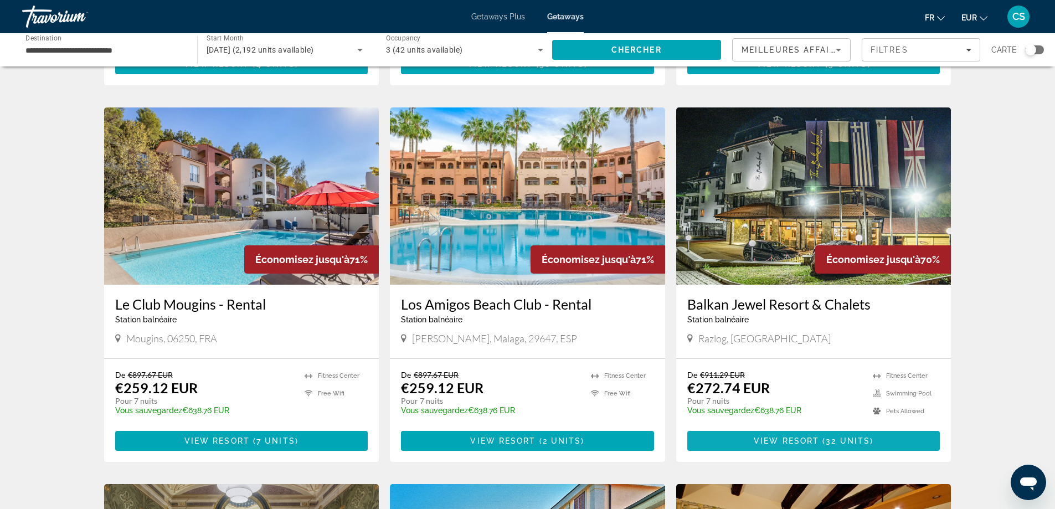
scroll to position [1163, 0]
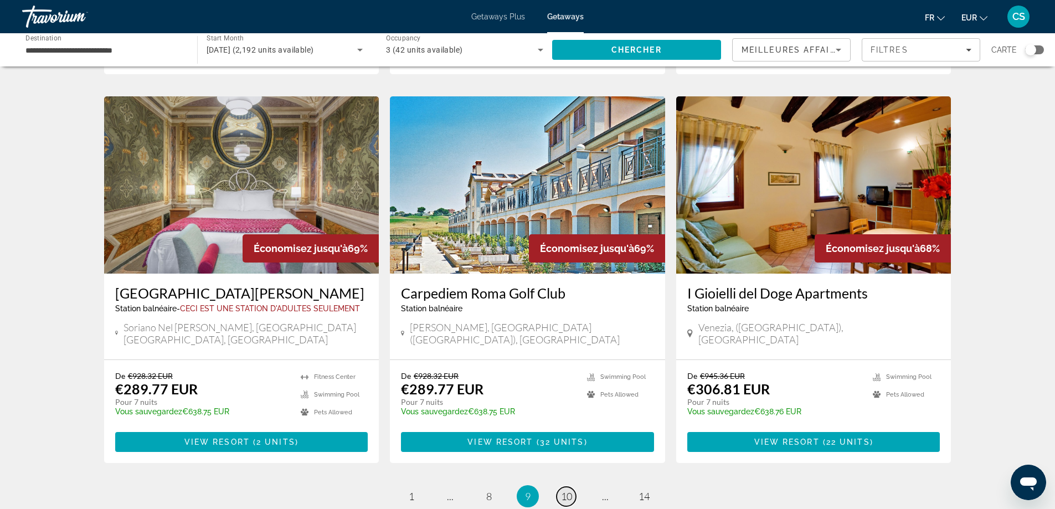
click at [570, 490] on span "10" at bounding box center [566, 496] width 11 height 12
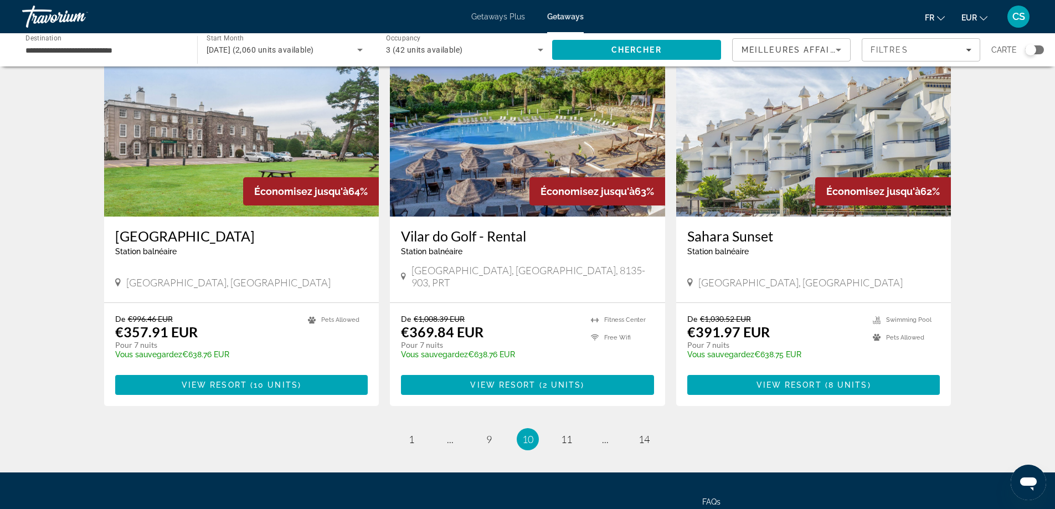
scroll to position [1300, 0]
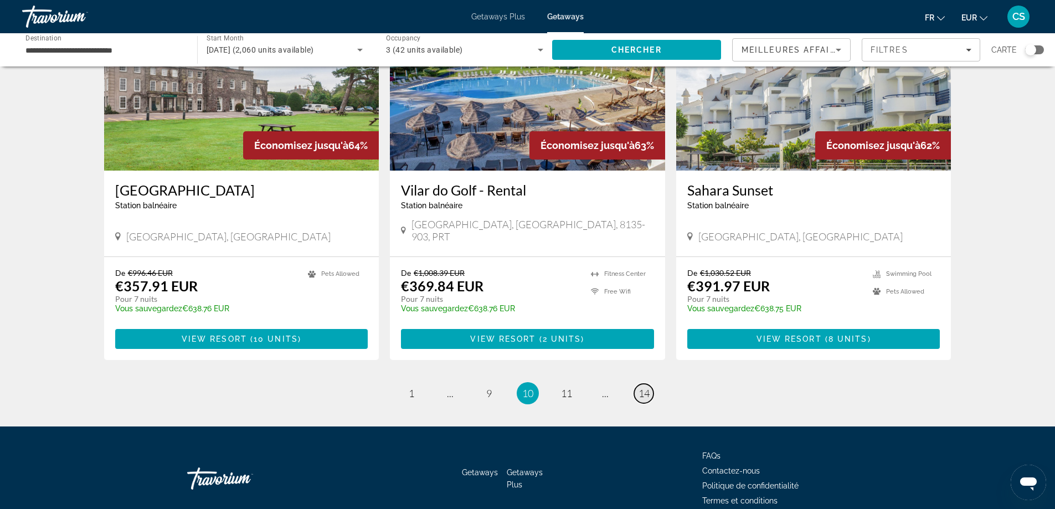
click at [639, 387] on span "14" at bounding box center [644, 393] width 11 height 12
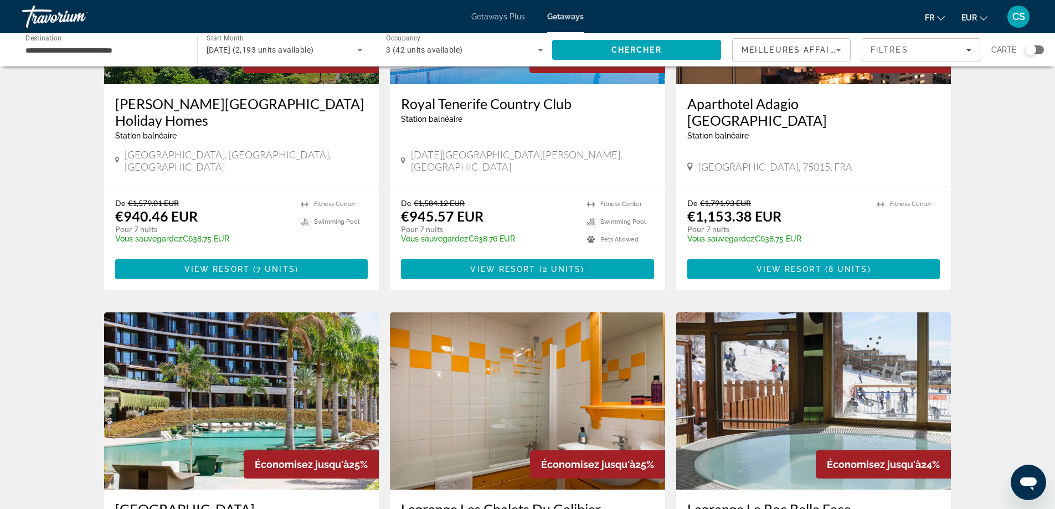
scroll to position [554, 0]
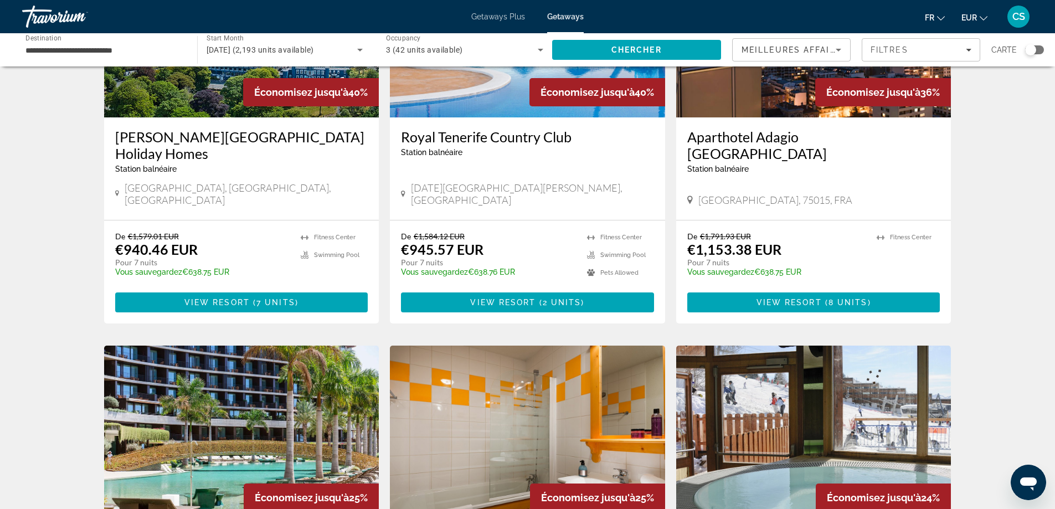
click at [501, 16] on span "Getaways Plus" at bounding box center [498, 16] width 54 height 9
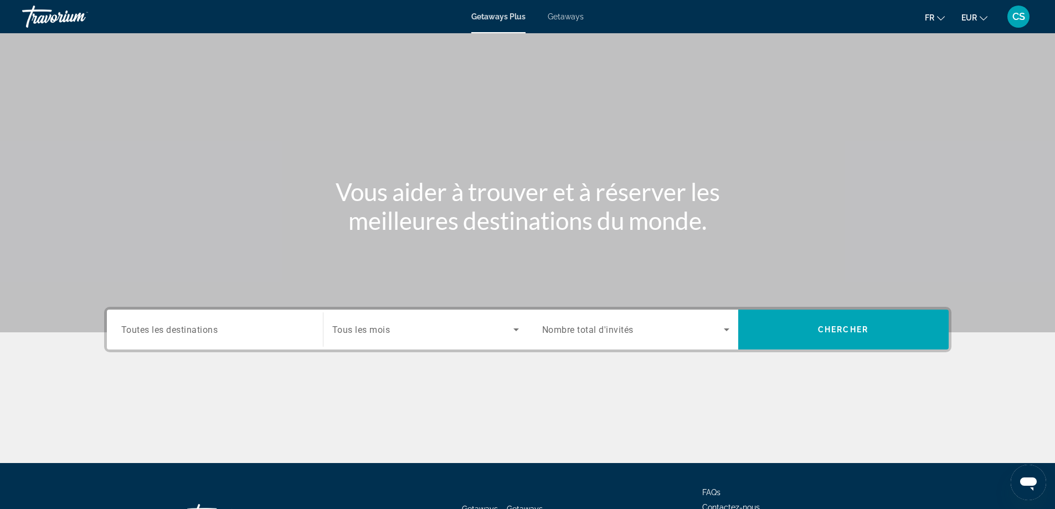
click at [189, 338] on div "Search widget" at bounding box center [214, 330] width 187 height 32
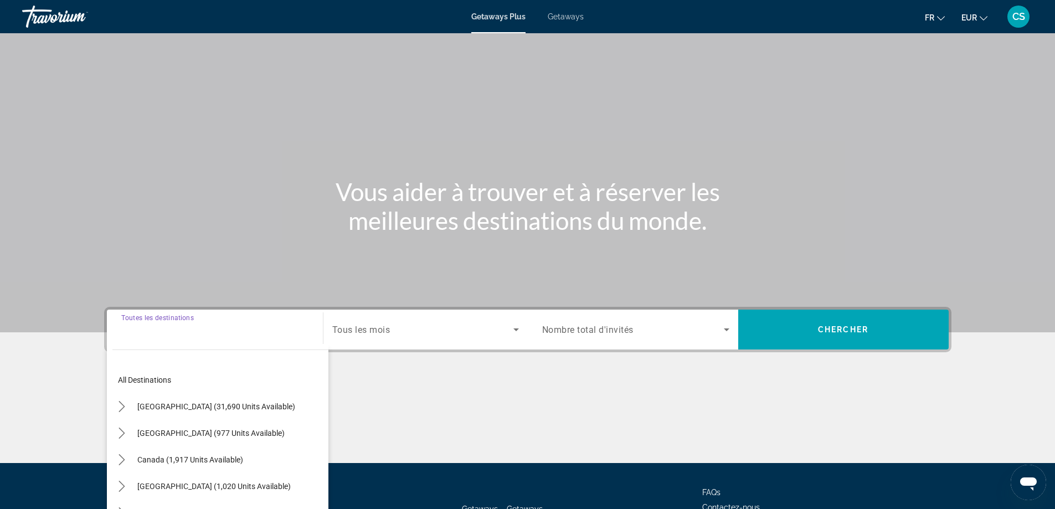
scroll to position [90, 0]
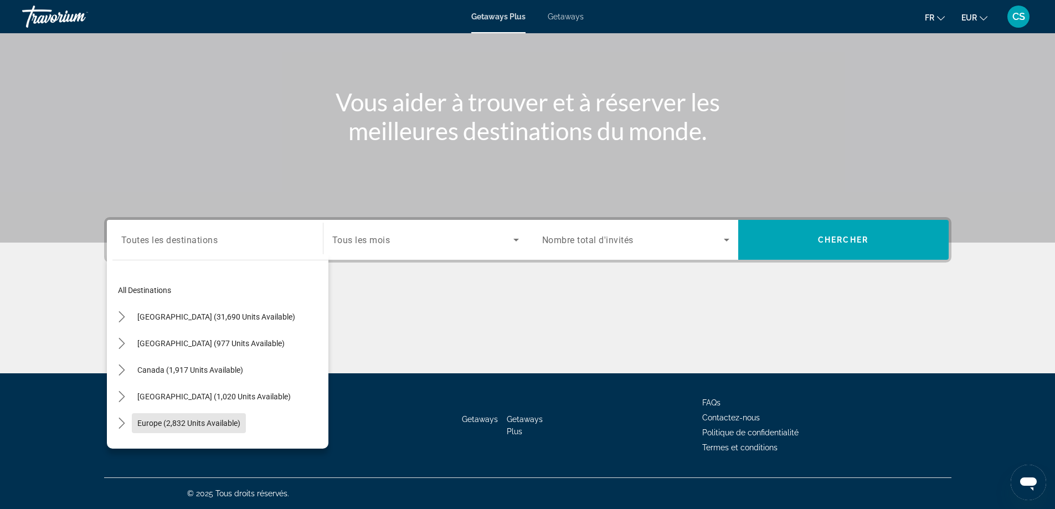
click at [177, 416] on span "Select destination: Europe (2,832 units available)" at bounding box center [189, 423] width 114 height 27
type input "**********"
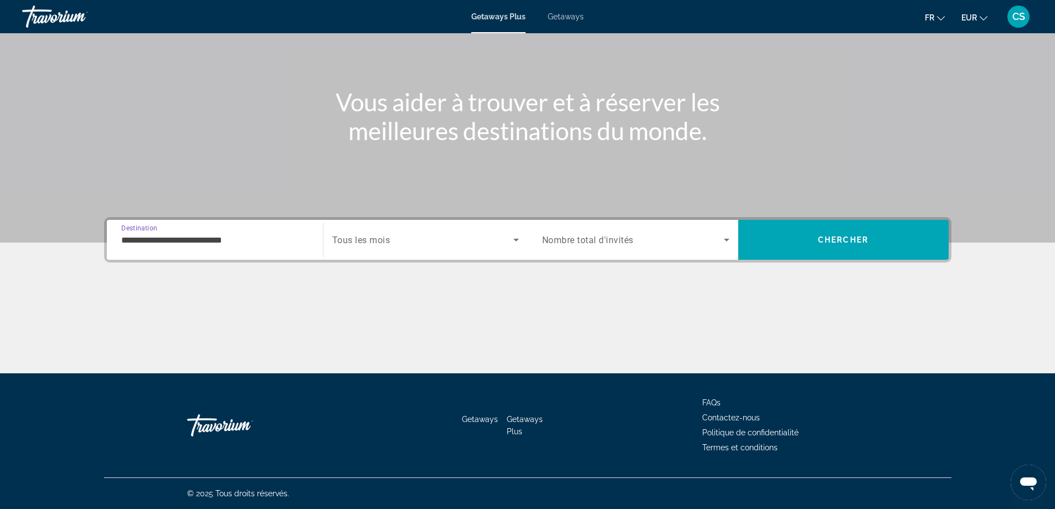
click at [392, 241] on span "Search widget" at bounding box center [422, 239] width 181 height 13
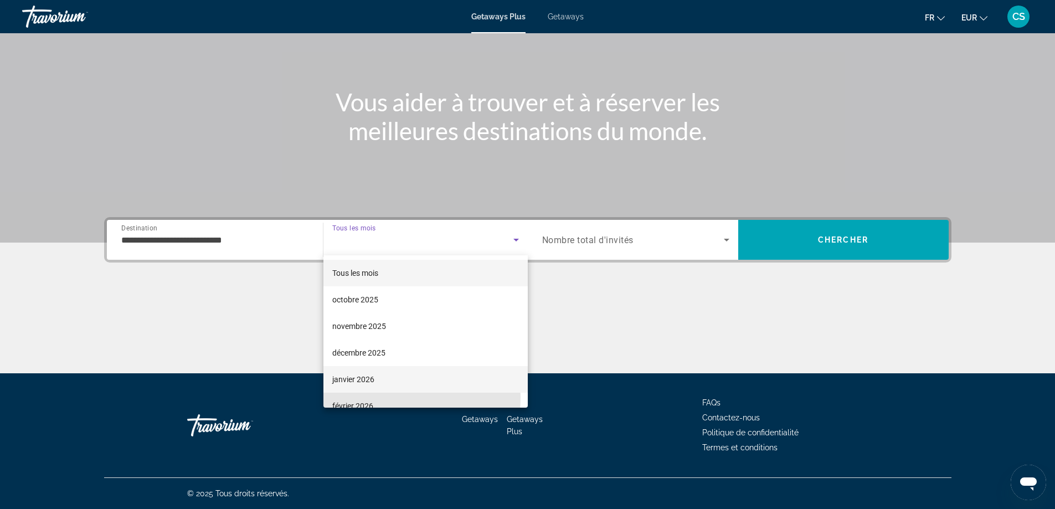
drag, startPoint x: 356, startPoint y: 397, endPoint x: 378, endPoint y: 369, distance: 35.5
click at [356, 397] on mat-option "février 2026" at bounding box center [426, 406] width 204 height 27
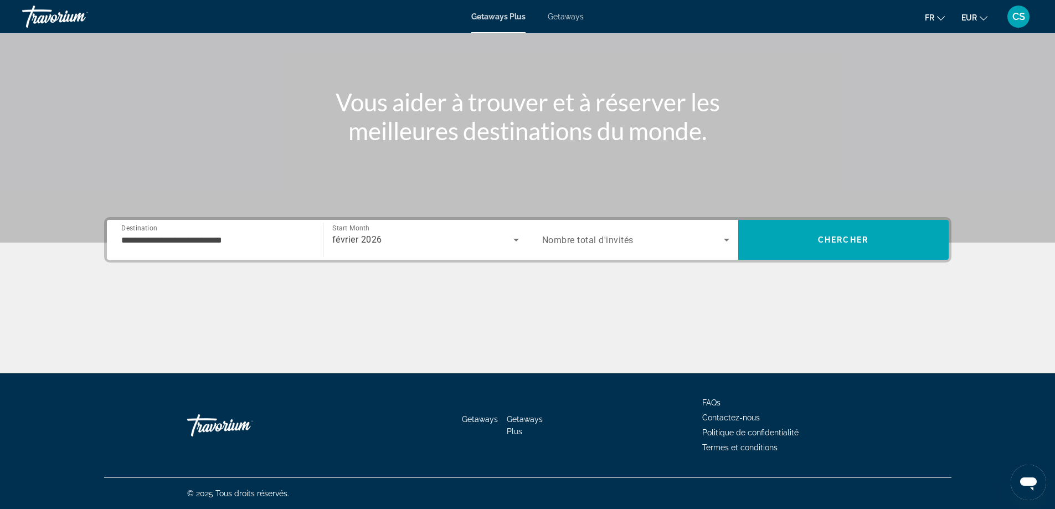
click at [591, 228] on div "Search widget" at bounding box center [635, 239] width 187 height 31
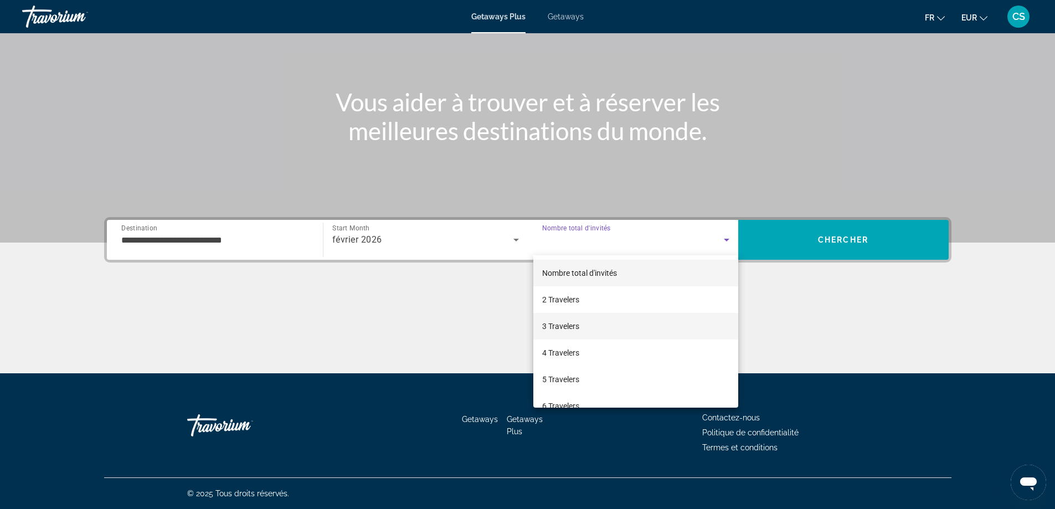
click at [578, 330] on span "3 Travelers" at bounding box center [560, 326] width 37 height 13
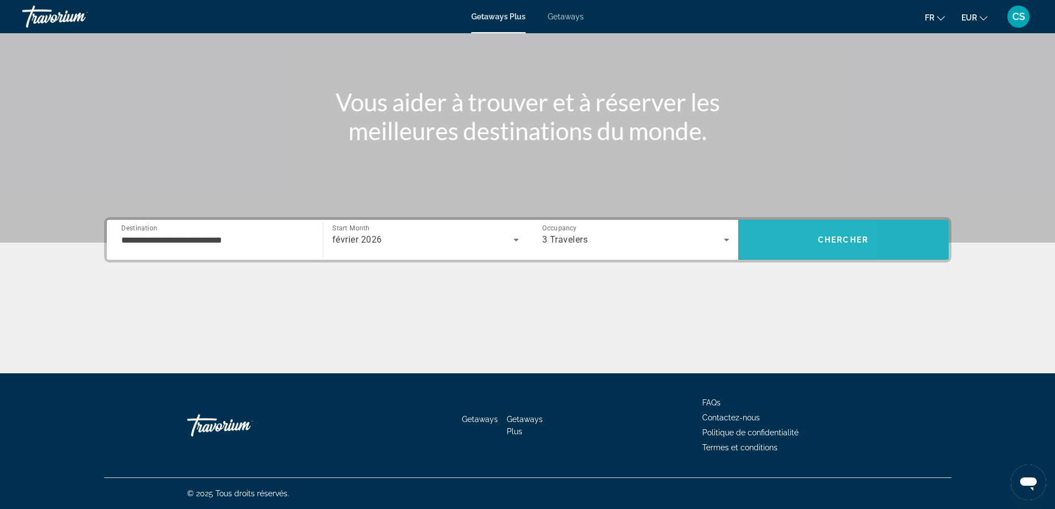
click at [774, 239] on span "Search" at bounding box center [843, 240] width 211 height 27
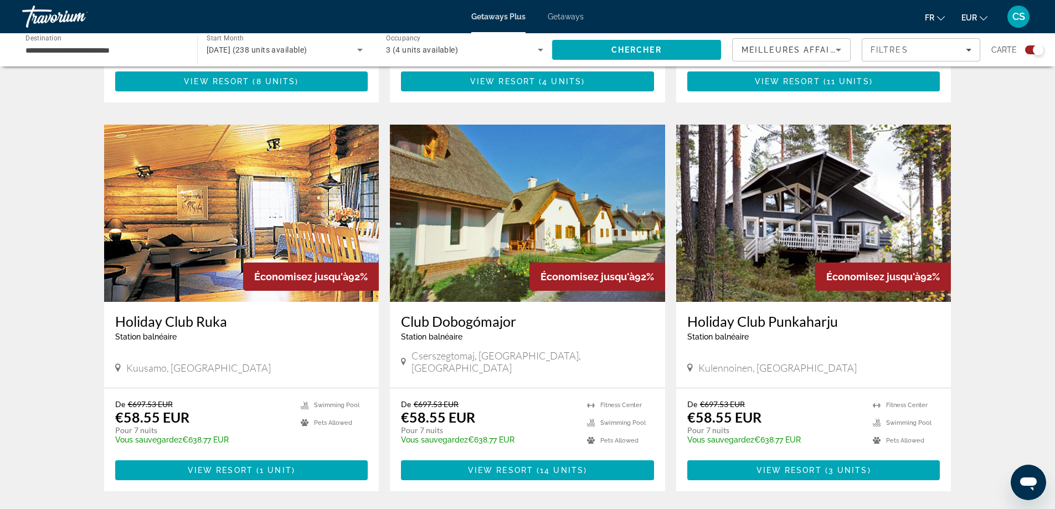
scroll to position [1607, 0]
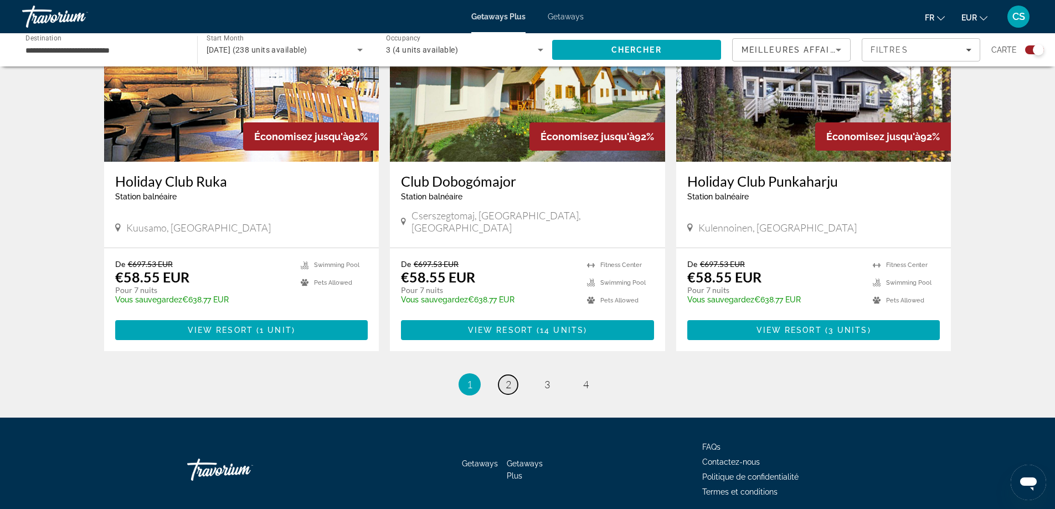
click at [512, 375] on link "page 2" at bounding box center [508, 384] width 19 height 19
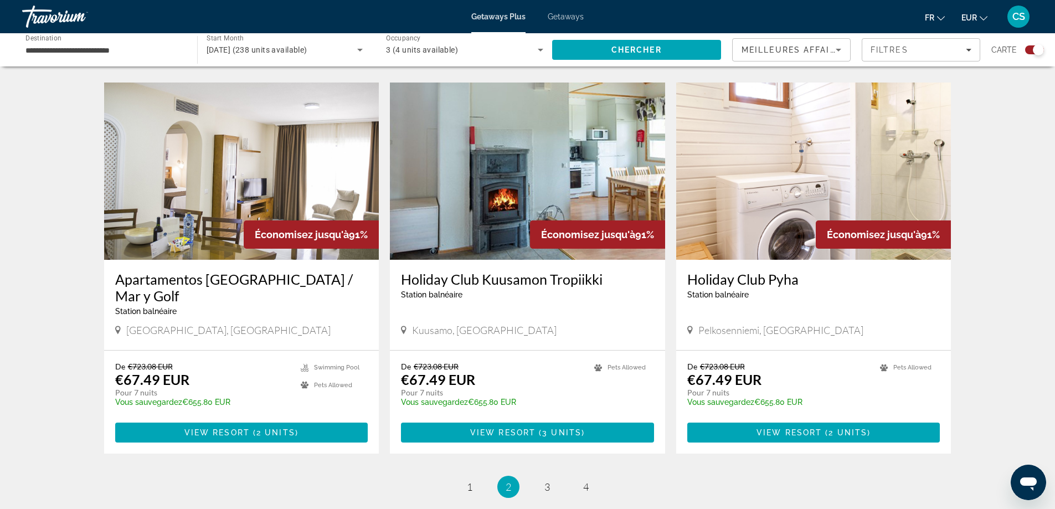
scroll to position [1607, 0]
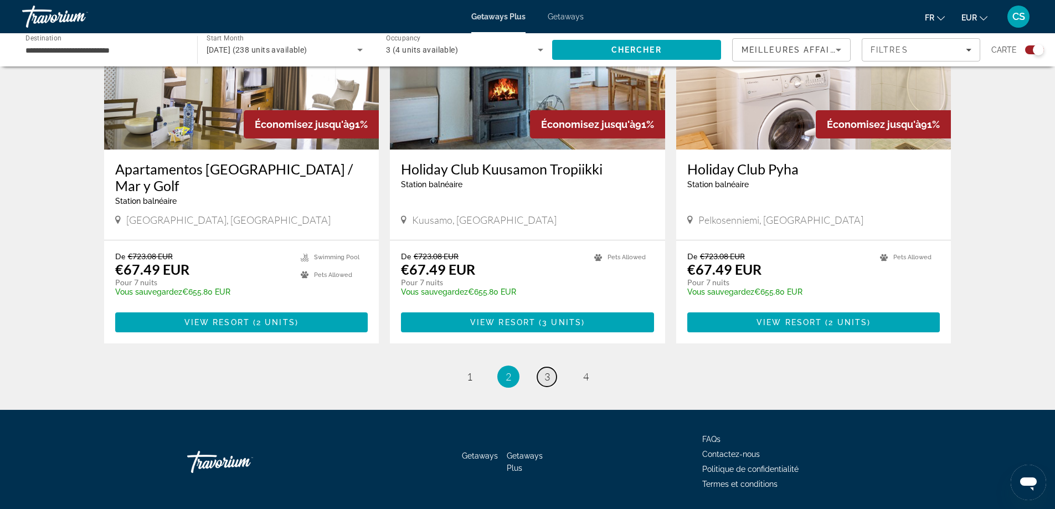
click at [543, 367] on link "page 3" at bounding box center [546, 376] width 19 height 19
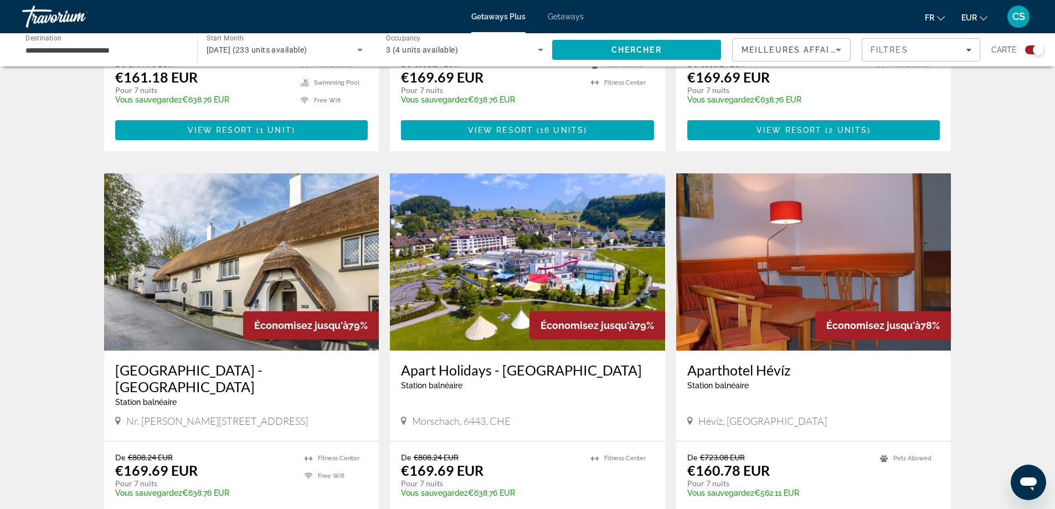
scroll to position [1440, 0]
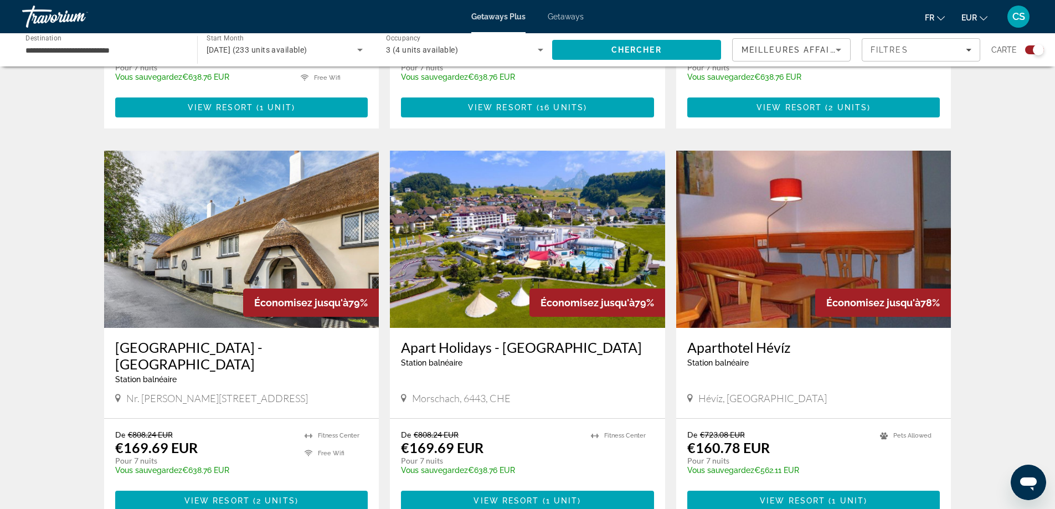
click at [459, 339] on h3 "Apart Holidays - [GEOGRAPHIC_DATA]" at bounding box center [527, 347] width 253 height 17
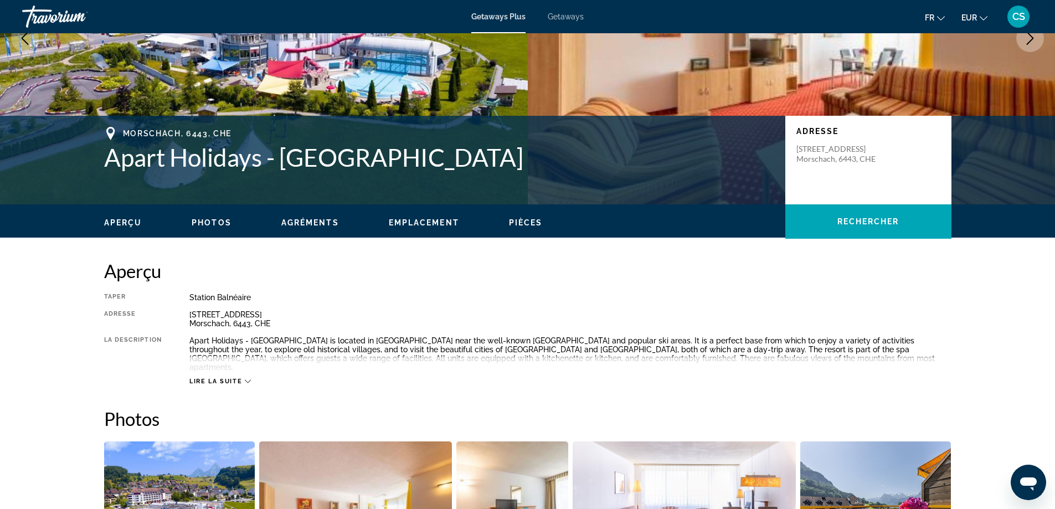
scroll to position [166, 0]
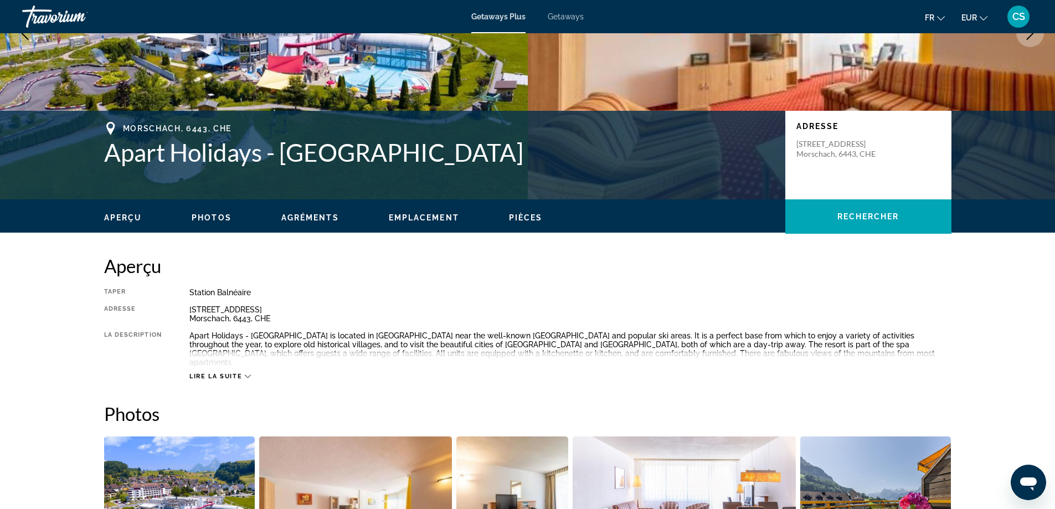
click at [217, 373] on span "Lire la suite" at bounding box center [215, 376] width 53 height 7
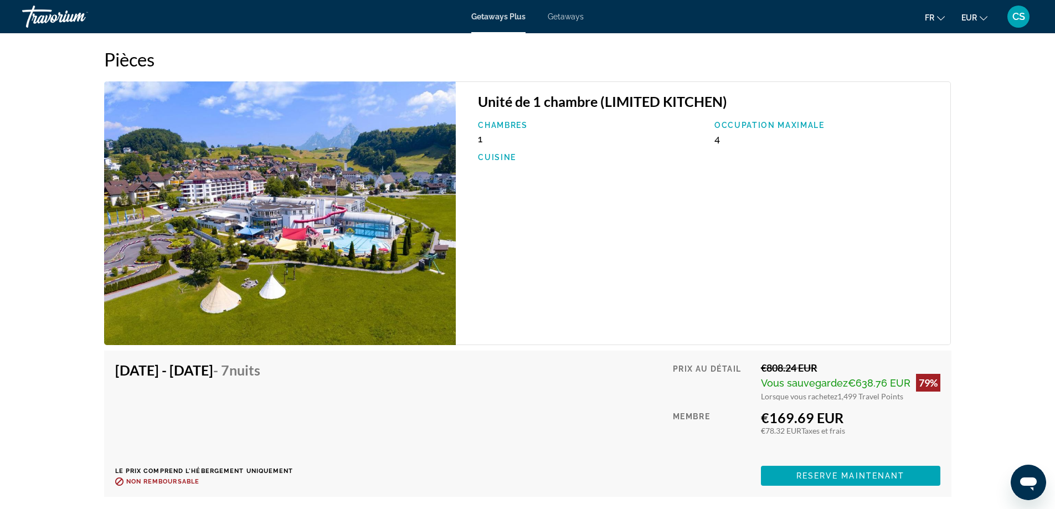
scroll to position [1860, 0]
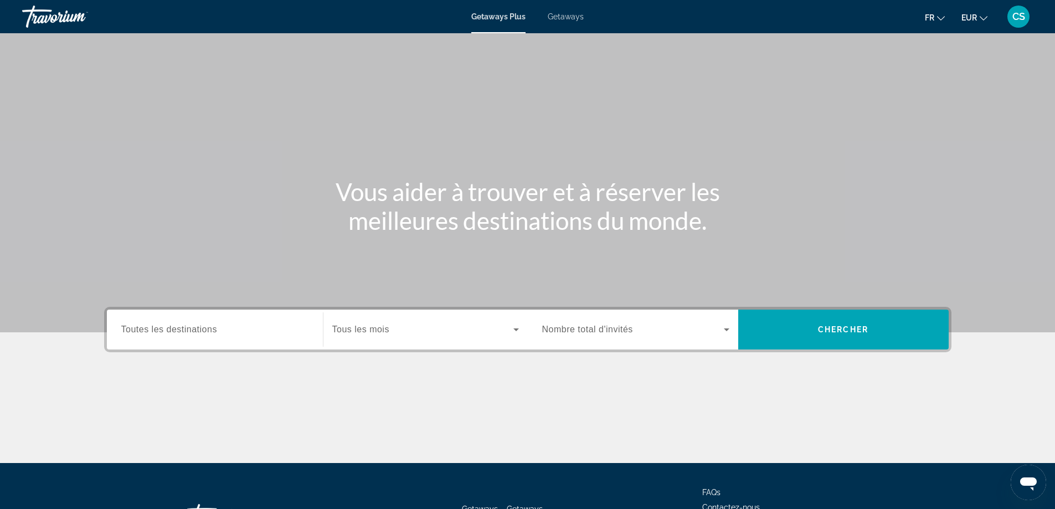
click at [252, 337] on div "Search widget" at bounding box center [214, 330] width 187 height 32
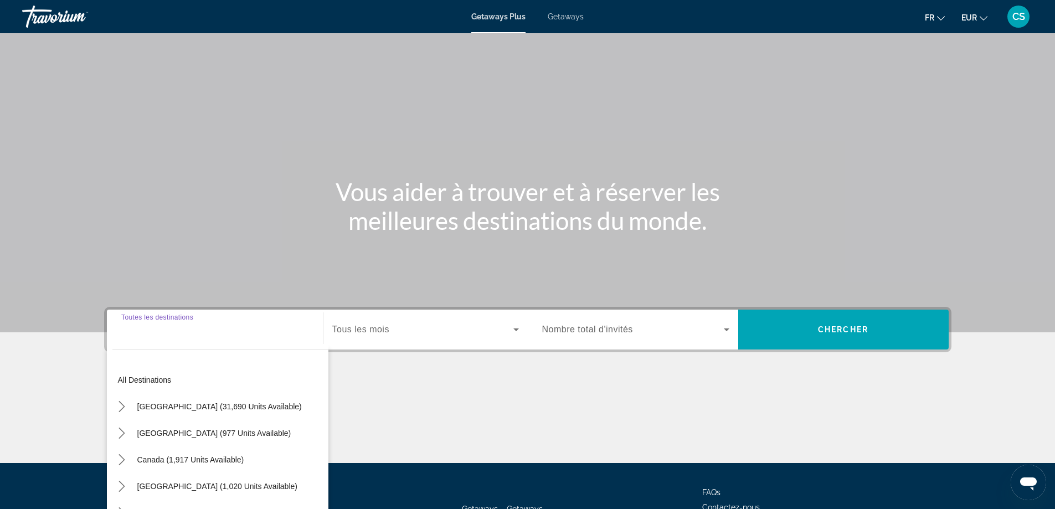
scroll to position [90, 0]
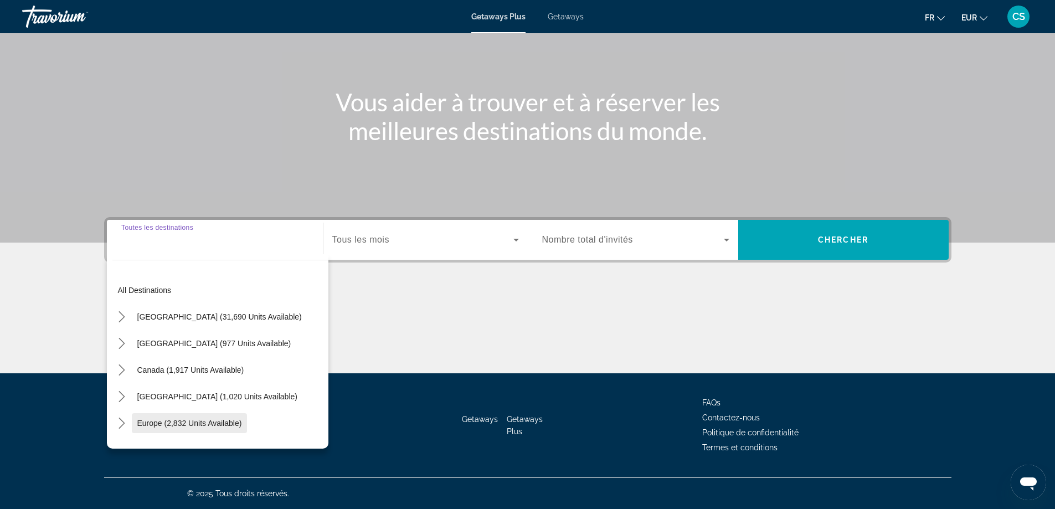
click at [220, 424] on span "Europe (2,832 units available)" at bounding box center [189, 423] width 105 height 9
type input "**********"
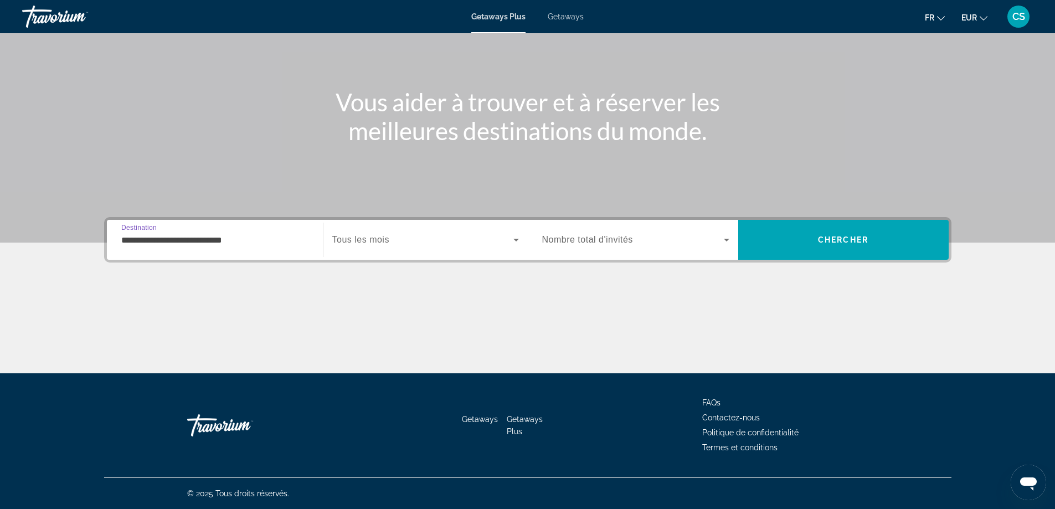
click at [388, 219] on div "**********" at bounding box center [528, 239] width 848 height 45
click at [391, 236] on span "Search widget" at bounding box center [422, 239] width 181 height 13
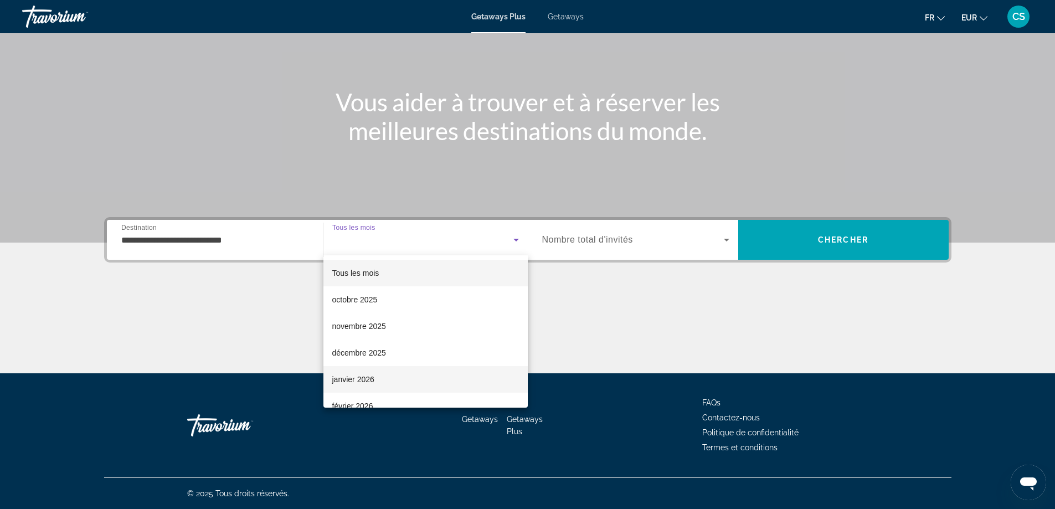
scroll to position [55, 0]
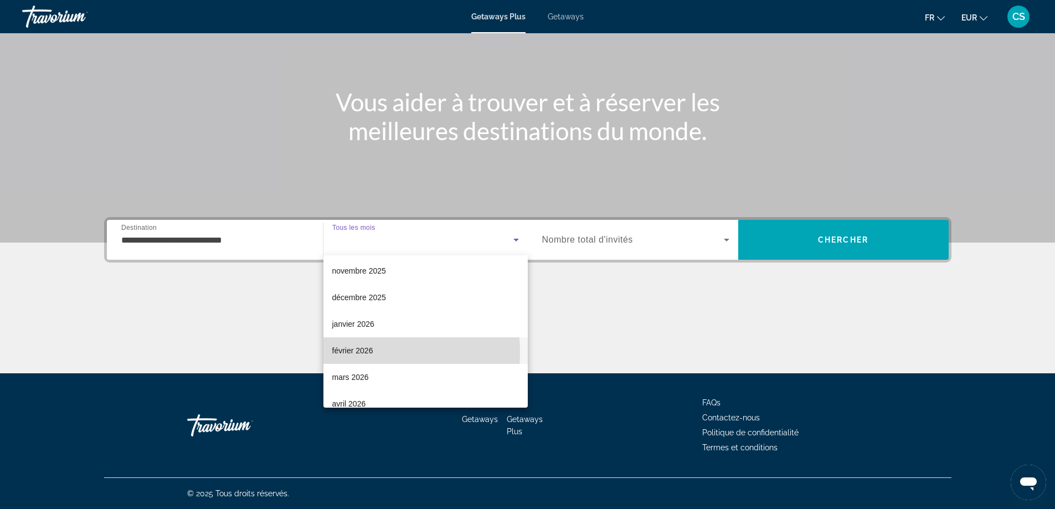
click at [373, 352] on mat-option "février 2026" at bounding box center [426, 350] width 204 height 27
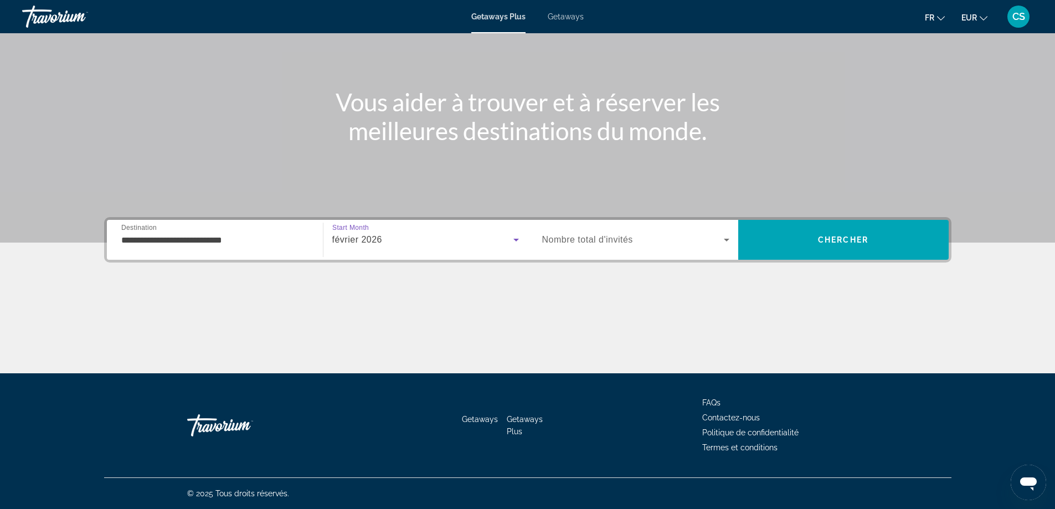
click at [680, 248] on div "Search widget" at bounding box center [635, 239] width 187 height 31
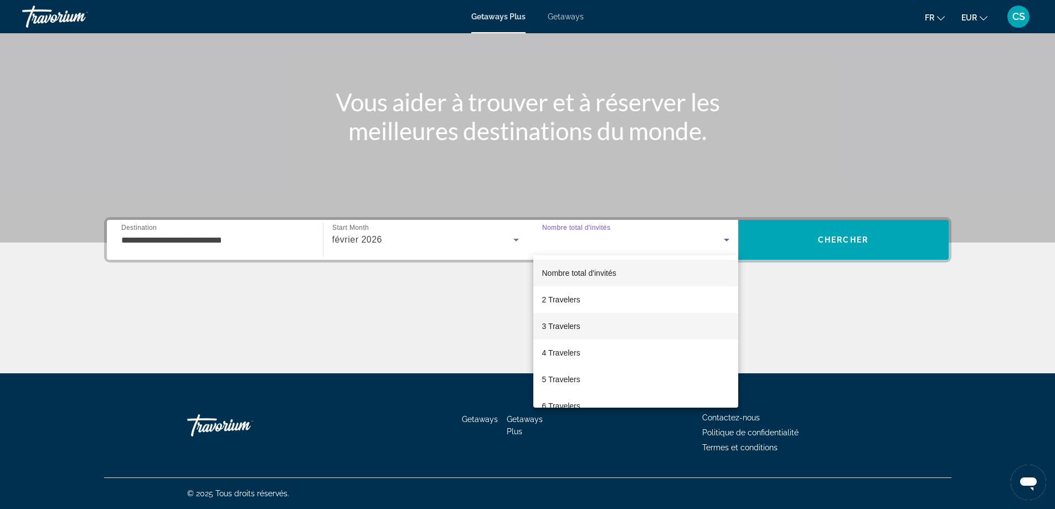
click at [593, 331] on mat-option "3 Travelers" at bounding box center [636, 326] width 205 height 27
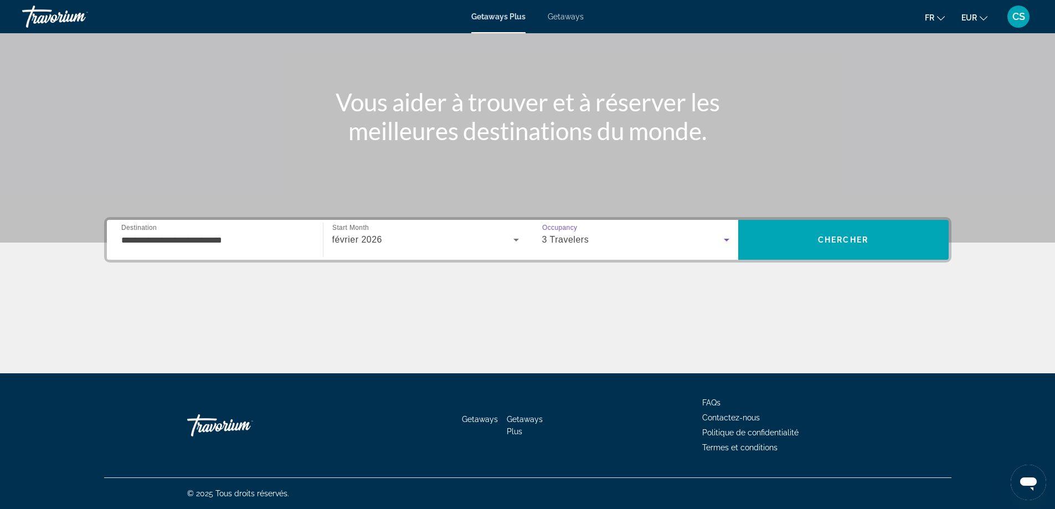
click at [600, 248] on div "3 Travelers" at bounding box center [635, 239] width 187 height 31
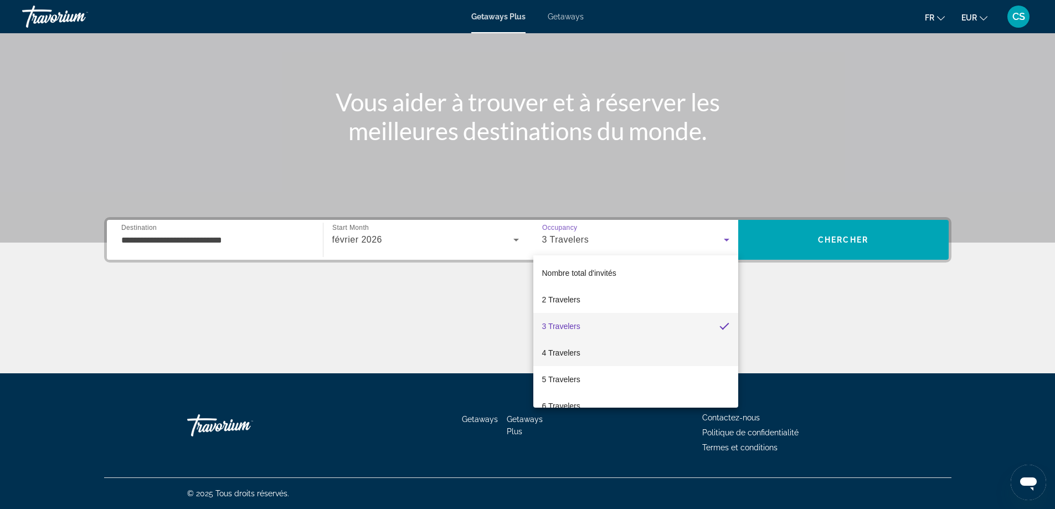
click at [582, 356] on mat-option "4 Travelers" at bounding box center [636, 353] width 205 height 27
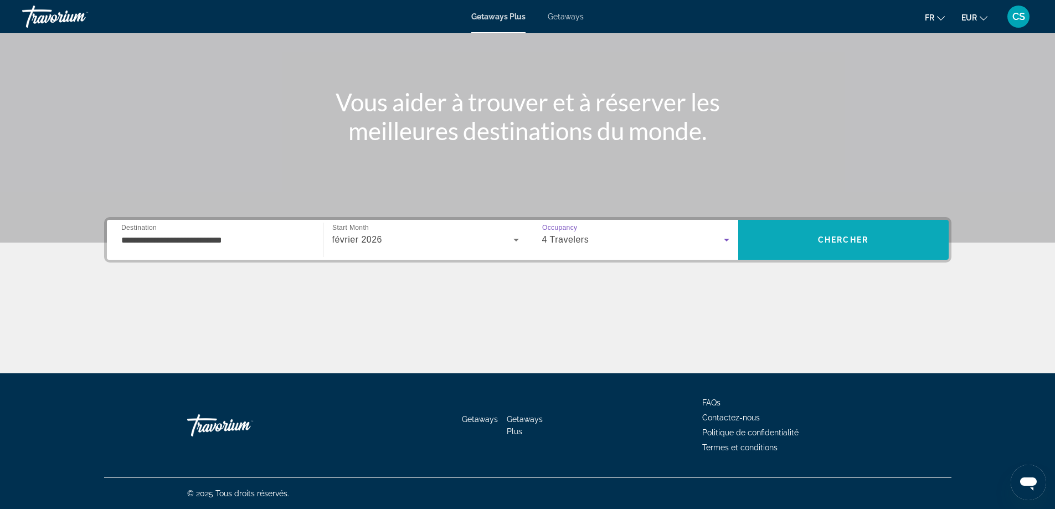
click at [841, 250] on span "Search" at bounding box center [843, 240] width 211 height 27
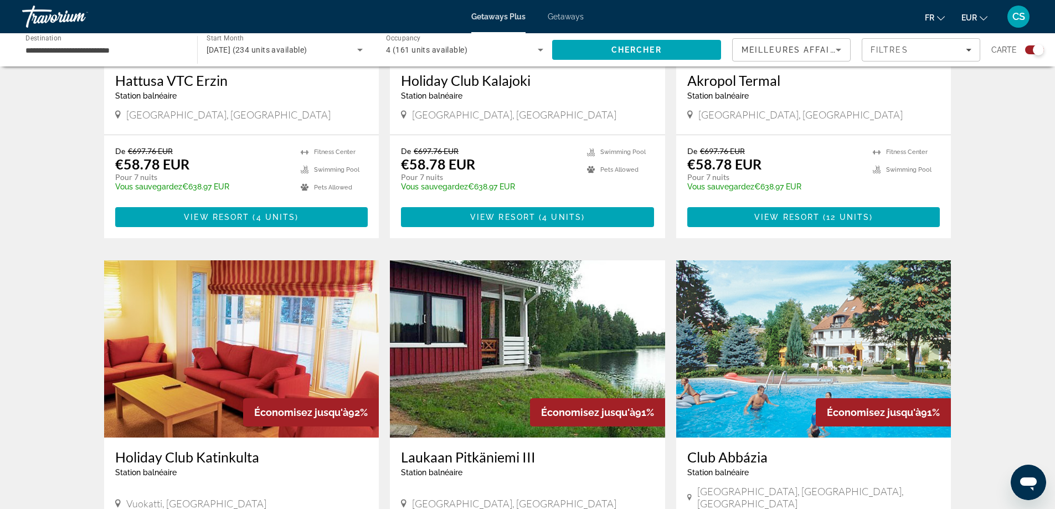
scroll to position [1163, 0]
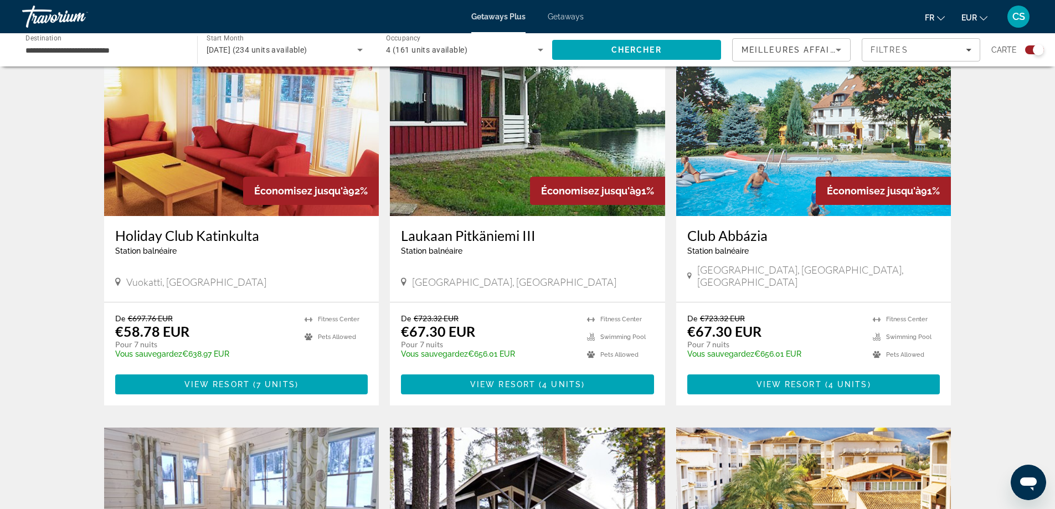
click at [573, 7] on div "Getaways Plus Getaways fr English Español Français Italiano Português русский E…" at bounding box center [527, 16] width 1055 height 29
click at [572, 16] on span "Getaways" at bounding box center [566, 16] width 36 height 9
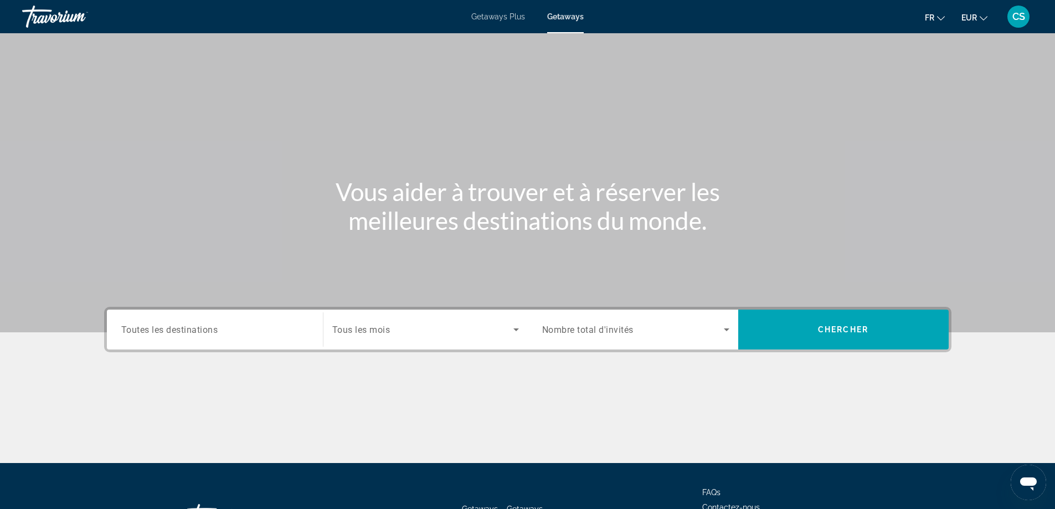
click at [240, 327] on input "Destination Toutes les destinations" at bounding box center [214, 330] width 187 height 13
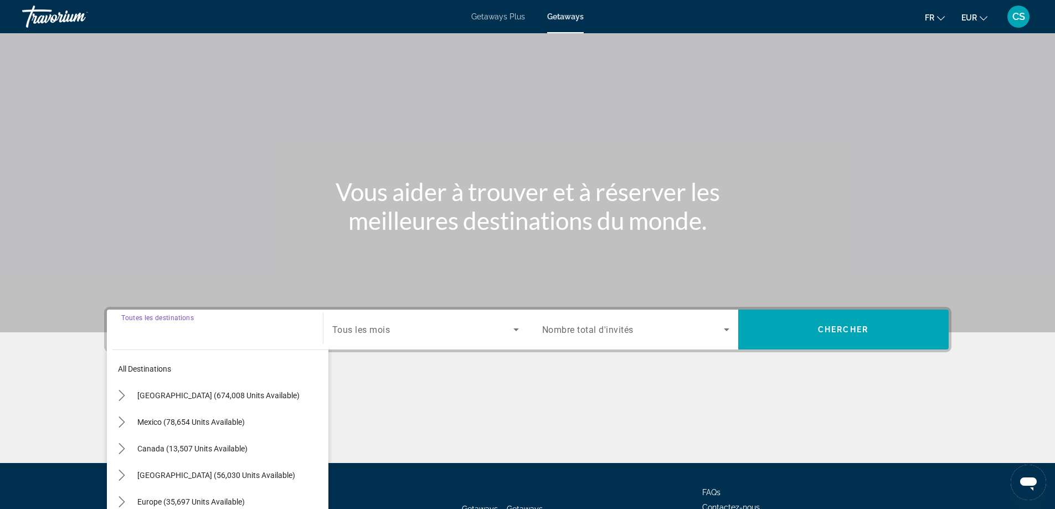
scroll to position [90, 0]
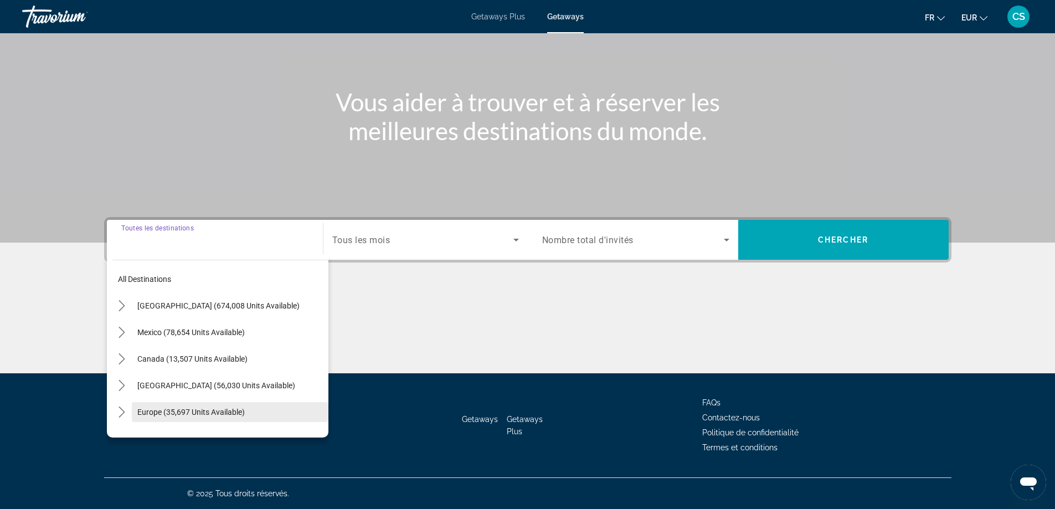
click at [217, 404] on span "Select destination: Europe (35,697 units available)" at bounding box center [230, 412] width 197 height 27
type input "**********"
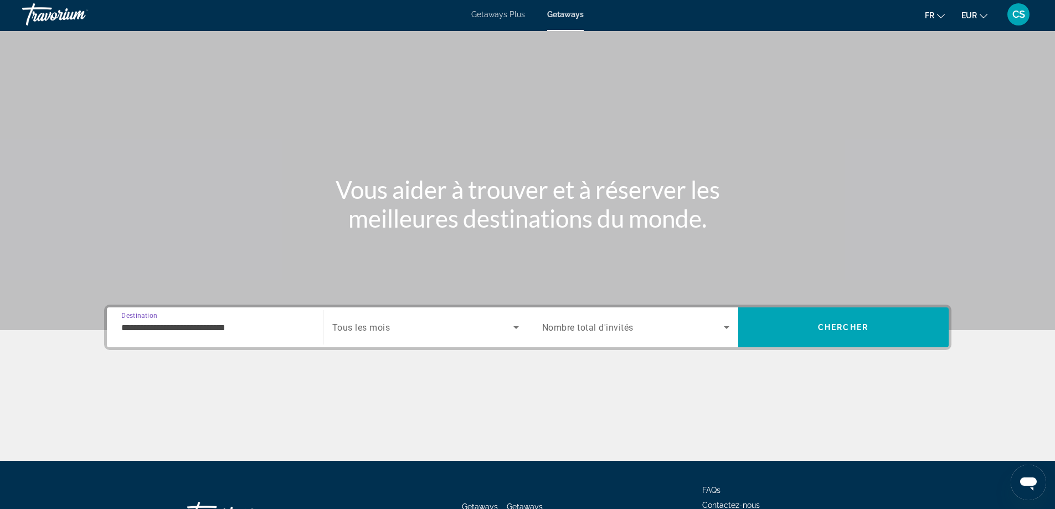
scroll to position [0, 0]
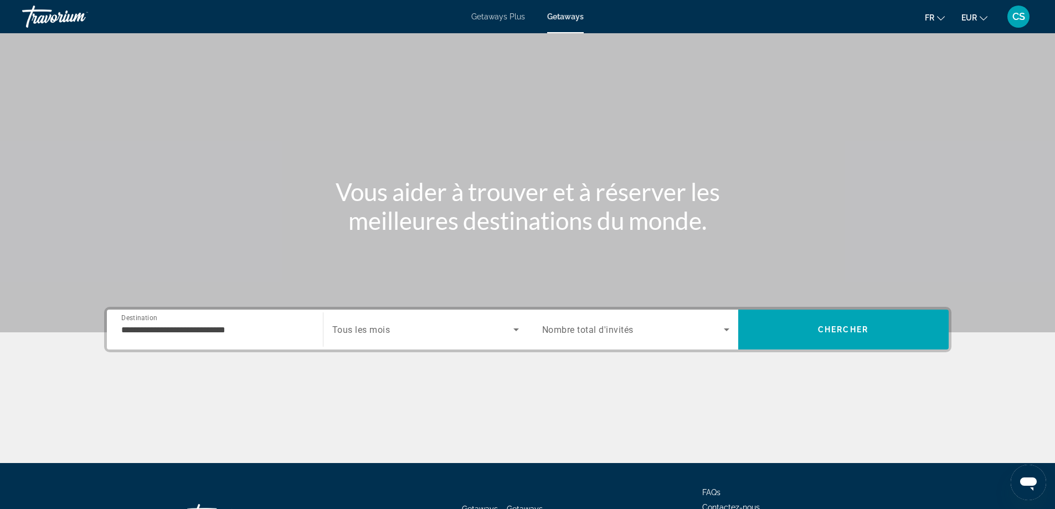
click at [401, 337] on div "Search widget" at bounding box center [425, 329] width 187 height 31
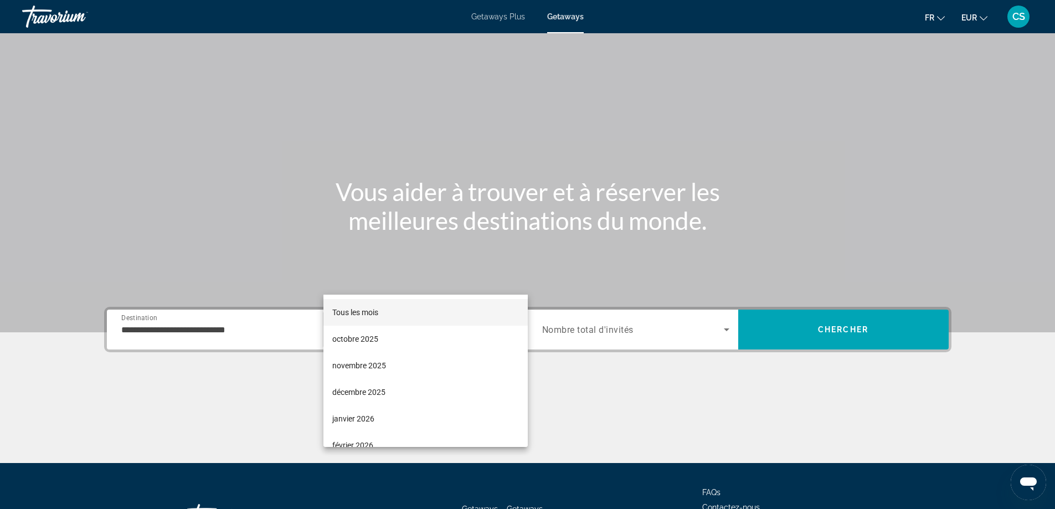
scroll to position [90, 0]
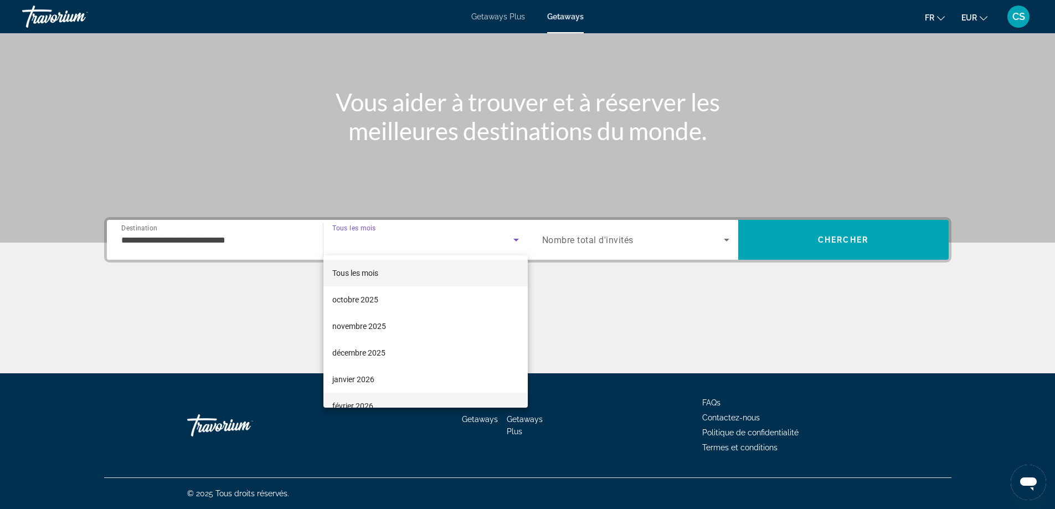
click at [362, 402] on span "février 2026" at bounding box center [352, 405] width 41 height 13
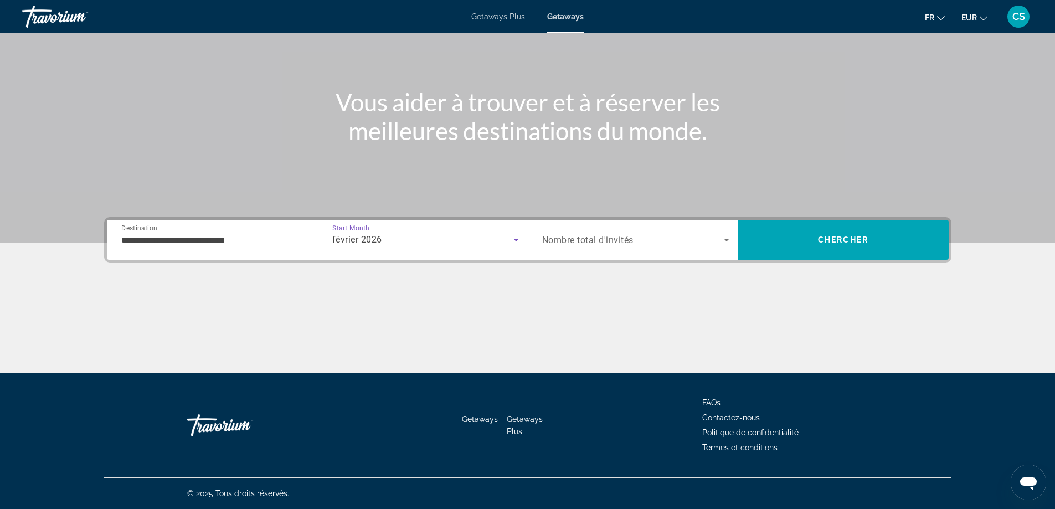
click at [628, 242] on span "Nombre total d'invités" at bounding box center [587, 240] width 91 height 11
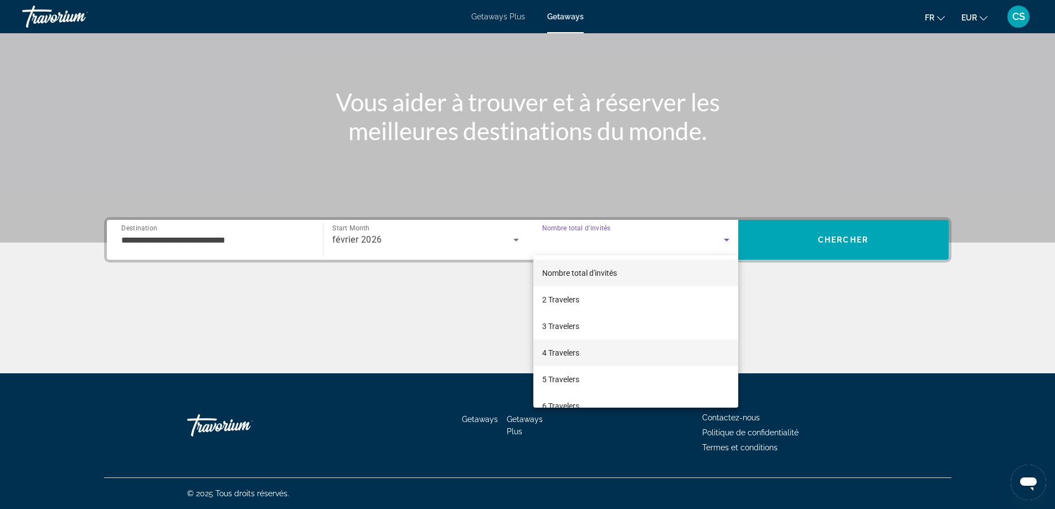
click at [573, 351] on span "4 Travelers" at bounding box center [560, 352] width 37 height 13
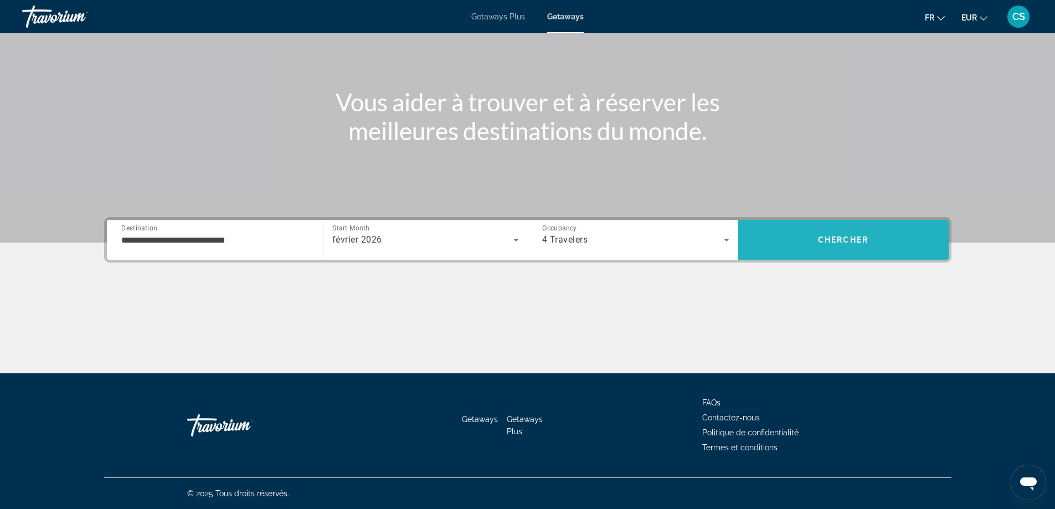
click at [885, 220] on span "Search" at bounding box center [843, 240] width 211 height 40
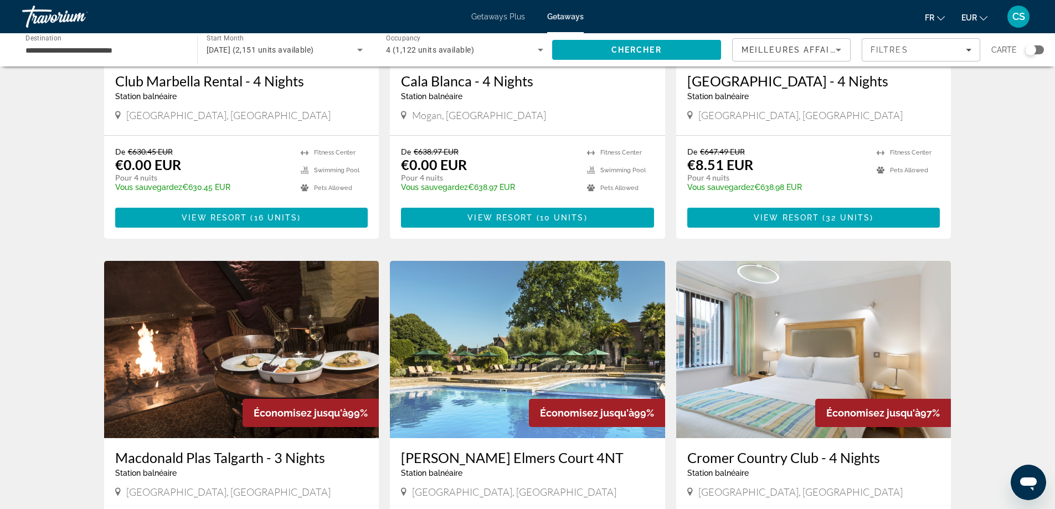
scroll to position [554, 0]
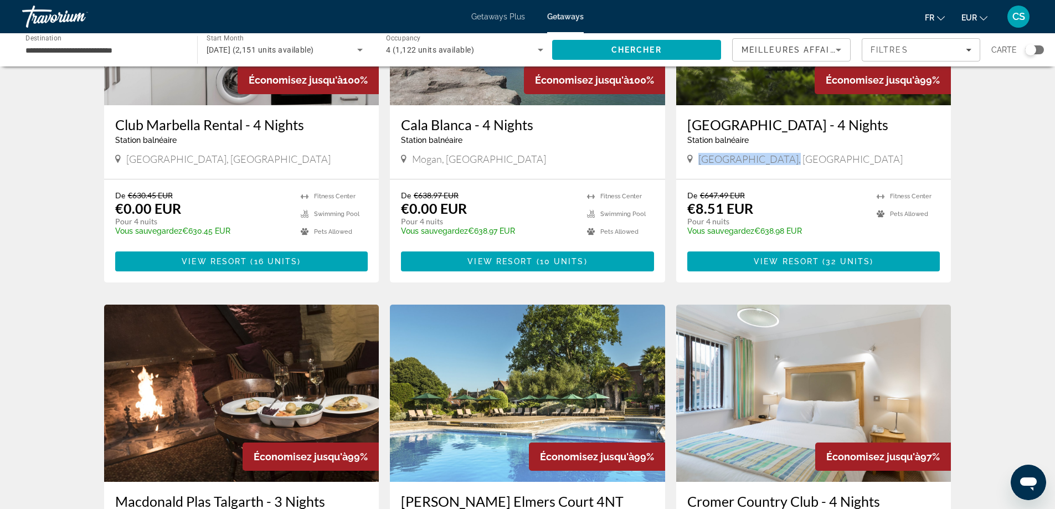
drag, startPoint x: 786, startPoint y: 154, endPoint x: 700, endPoint y: 163, distance: 86.9
click at [699, 163] on div "[GEOGRAPHIC_DATA], [GEOGRAPHIC_DATA]" at bounding box center [814, 159] width 253 height 12
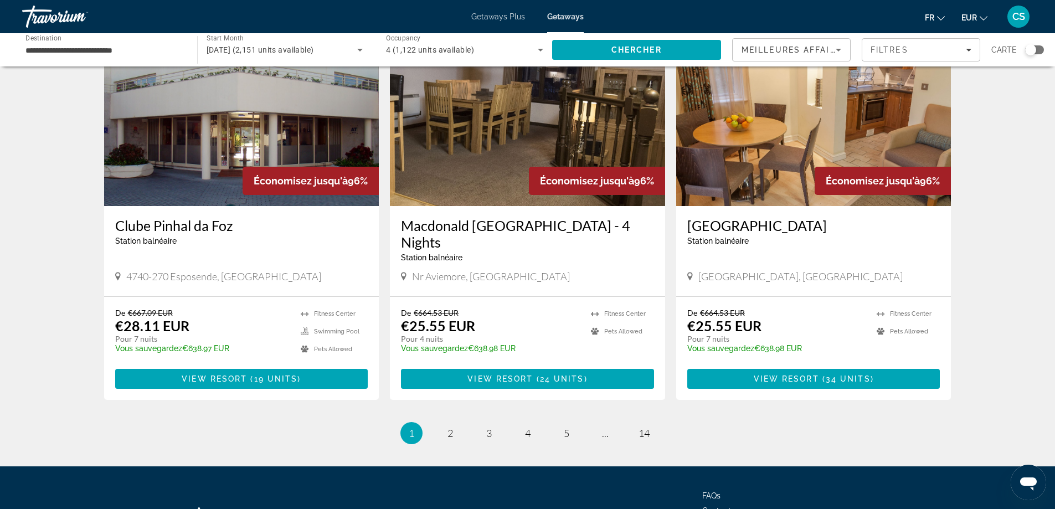
scroll to position [1283, 0]
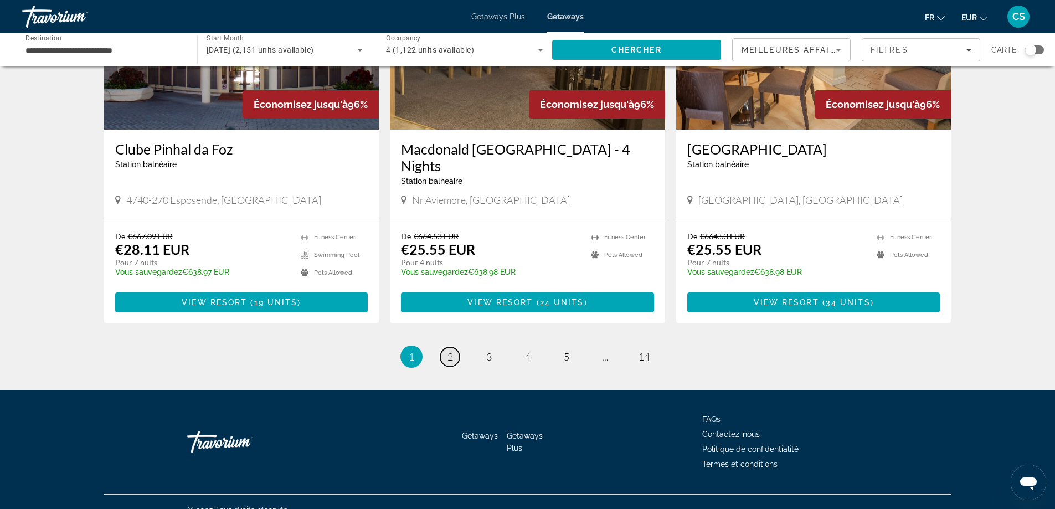
click at [443, 347] on link "page 2" at bounding box center [449, 356] width 19 height 19
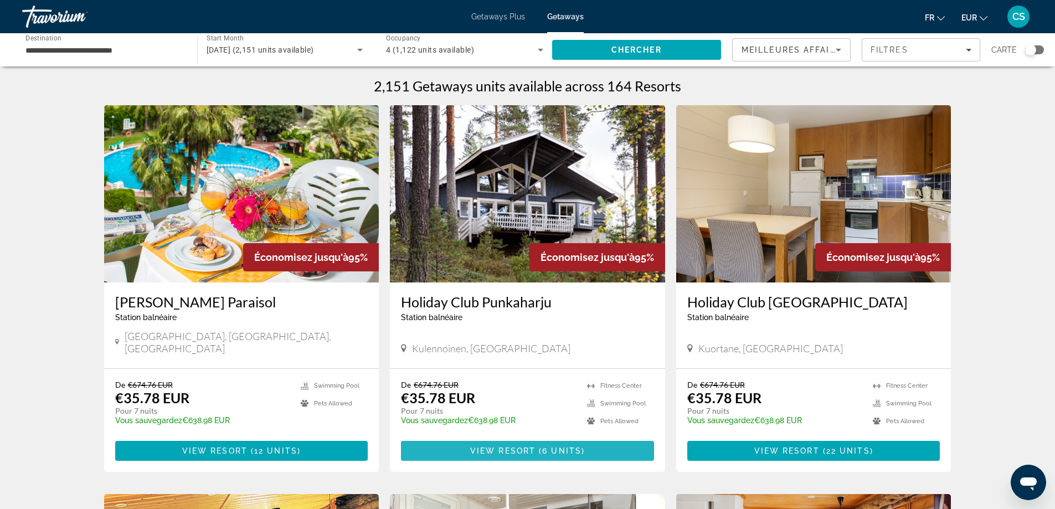
click at [538, 447] on span "Main content" at bounding box center [537, 451] width 3 height 9
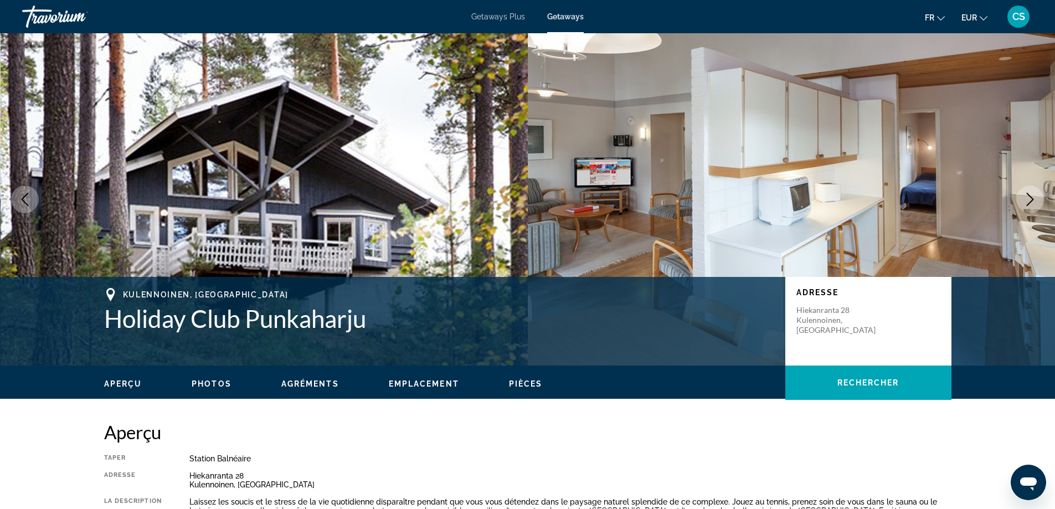
click at [1036, 195] on icon "Next image" at bounding box center [1030, 199] width 13 height 13
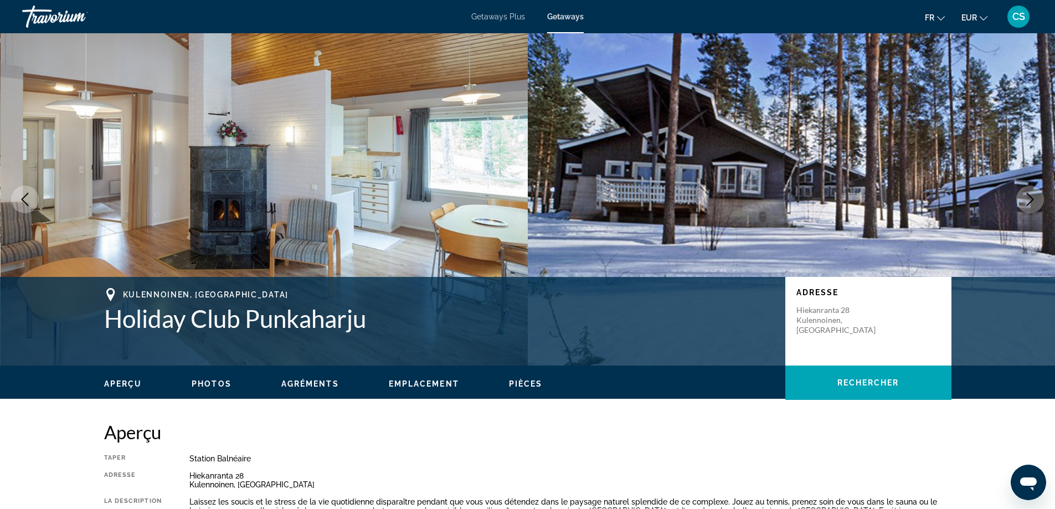
click at [1036, 195] on icon "Next image" at bounding box center [1030, 199] width 13 height 13
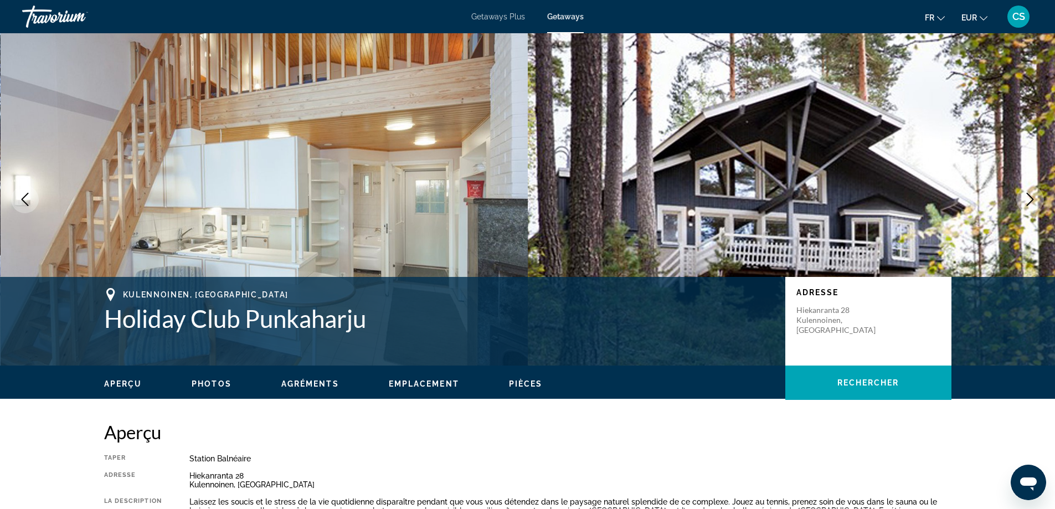
click at [1036, 195] on icon "Next image" at bounding box center [1030, 199] width 13 height 13
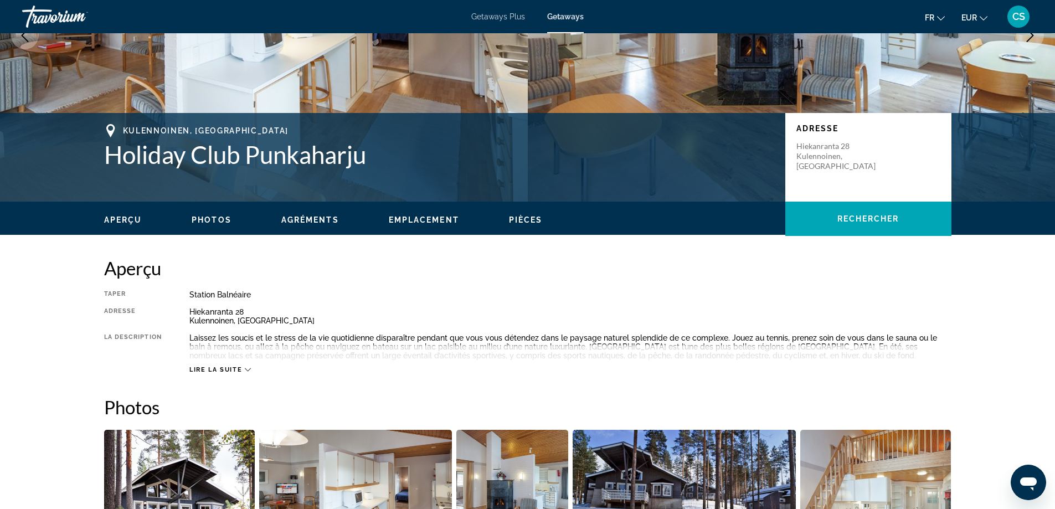
scroll to position [166, 0]
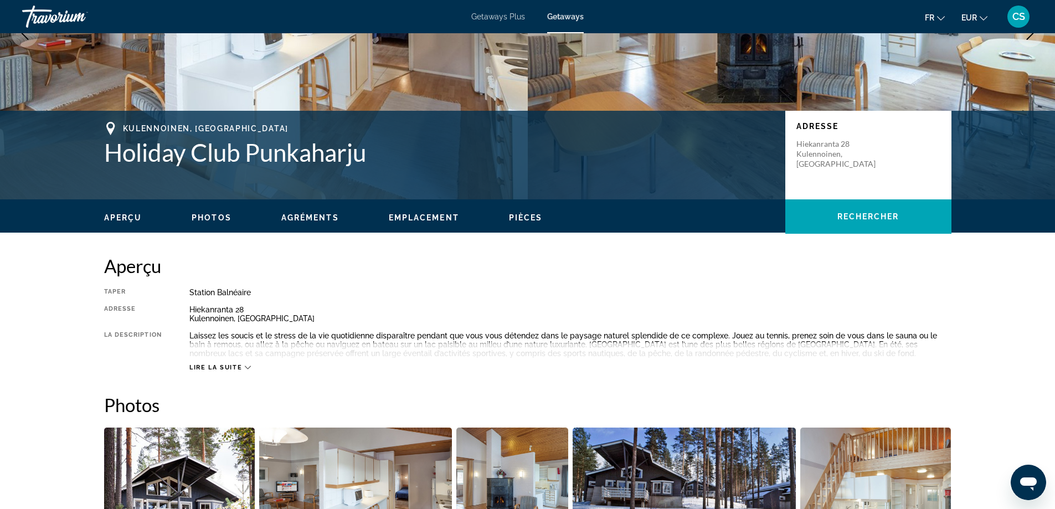
click at [231, 364] on span "Lire la suite" at bounding box center [215, 367] width 53 height 7
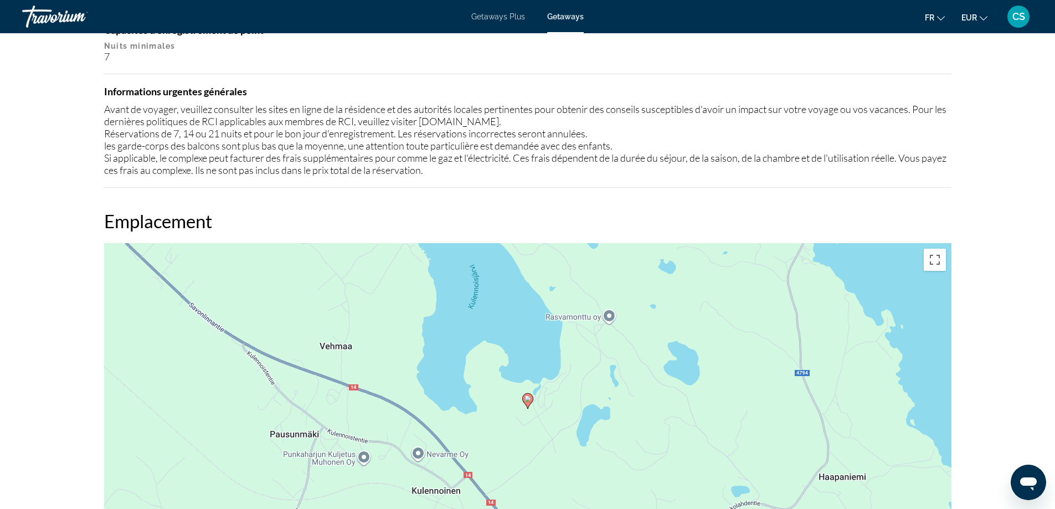
scroll to position [1163, 0]
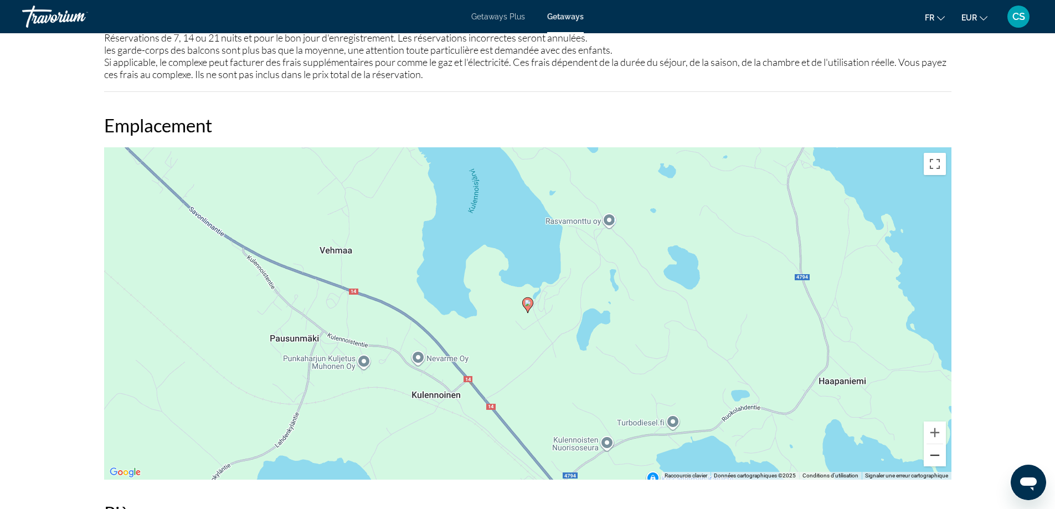
click at [936, 461] on button "Zoom arrière" at bounding box center [935, 455] width 22 height 22
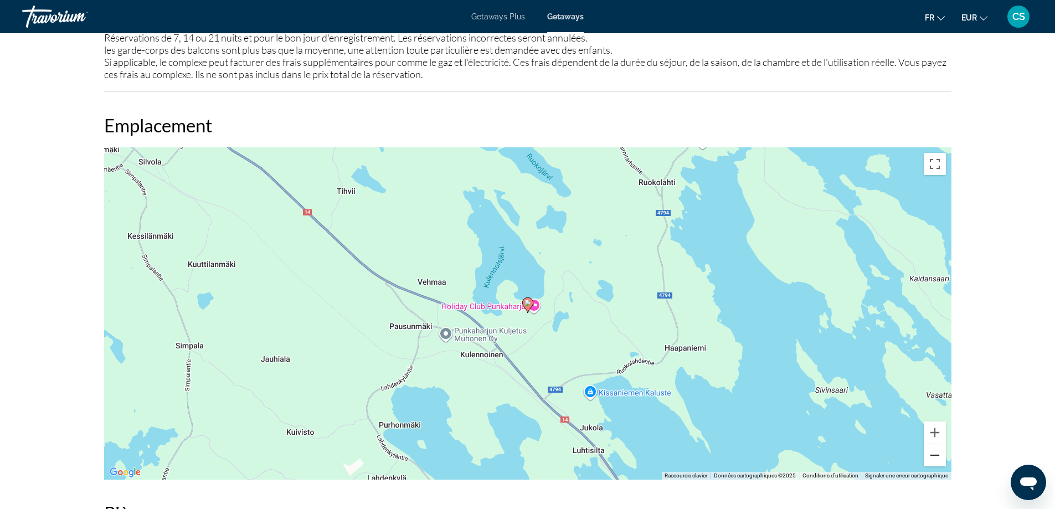
click at [935, 461] on button "Zoom arrière" at bounding box center [935, 455] width 22 height 22
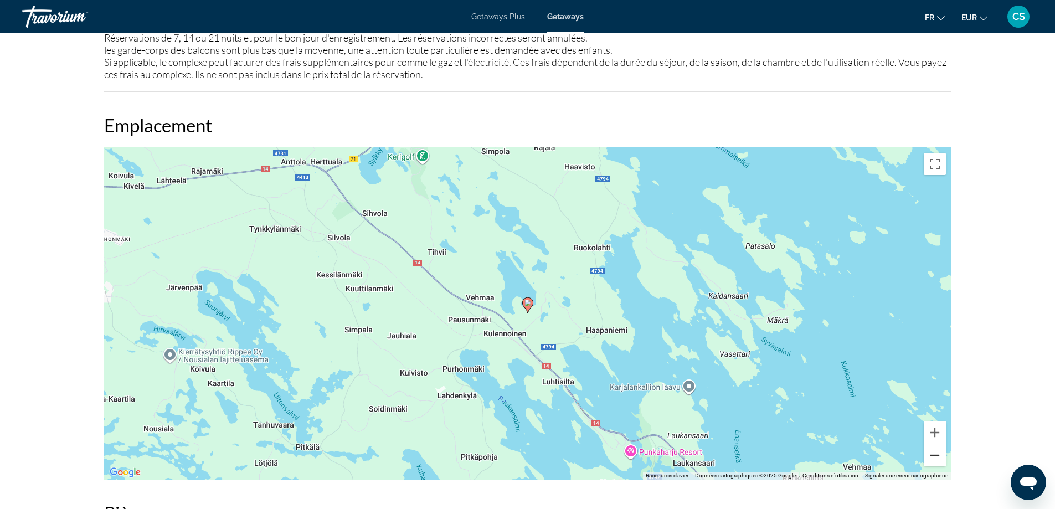
click at [935, 461] on button "Zoom arrière" at bounding box center [935, 455] width 22 height 22
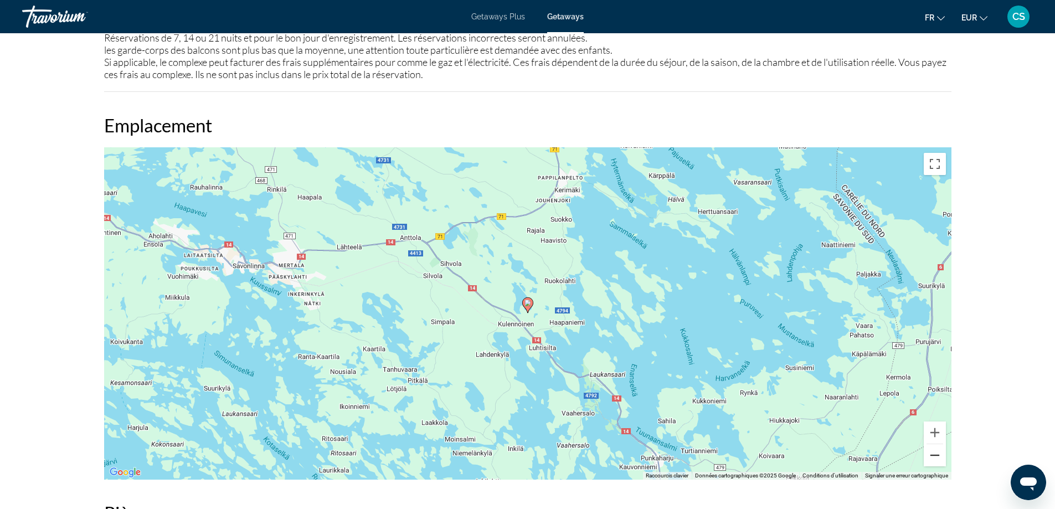
click at [935, 461] on button "Zoom arrière" at bounding box center [935, 455] width 22 height 22
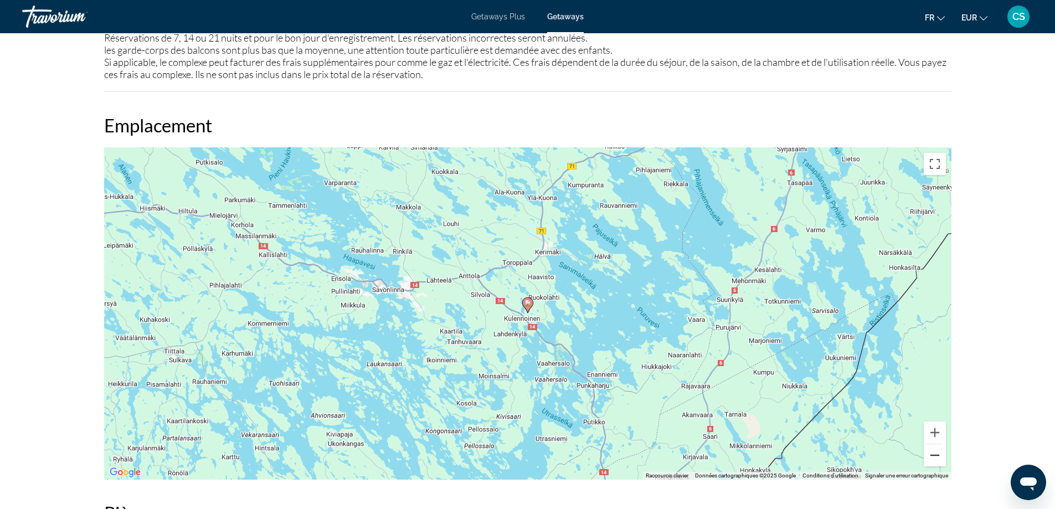
click at [935, 461] on button "Zoom arrière" at bounding box center [935, 455] width 22 height 22
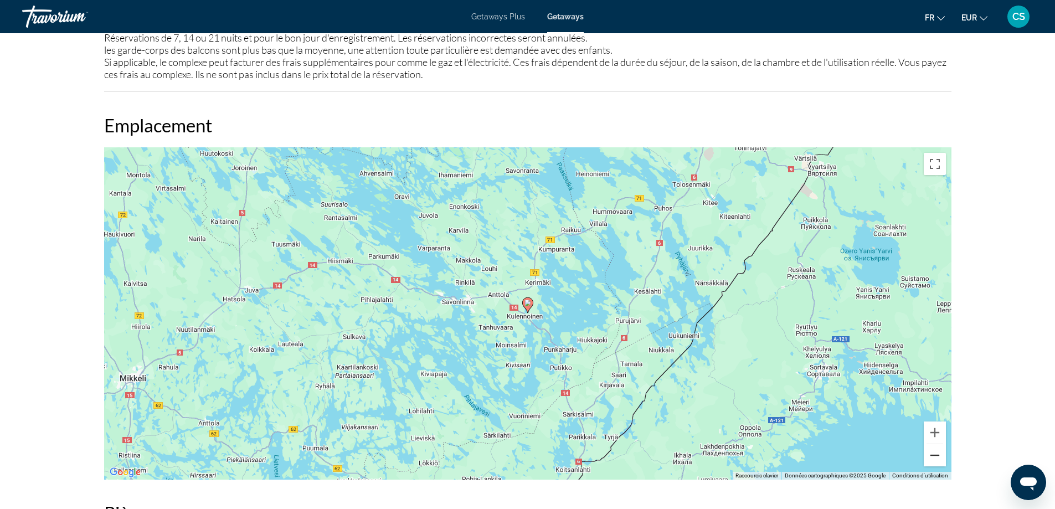
click at [935, 461] on button "Zoom arrière" at bounding box center [935, 455] width 22 height 22
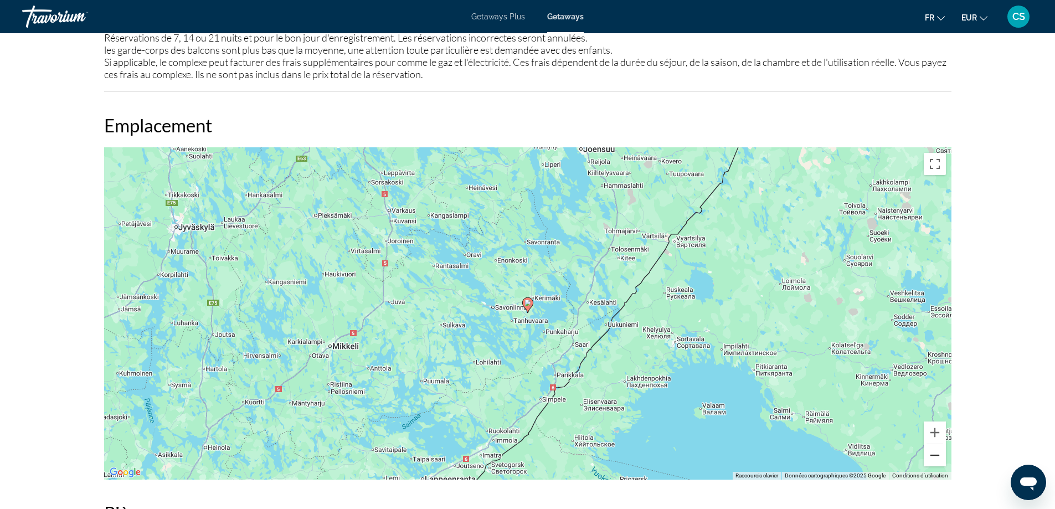
click at [935, 461] on button "Zoom arrière" at bounding box center [935, 455] width 22 height 22
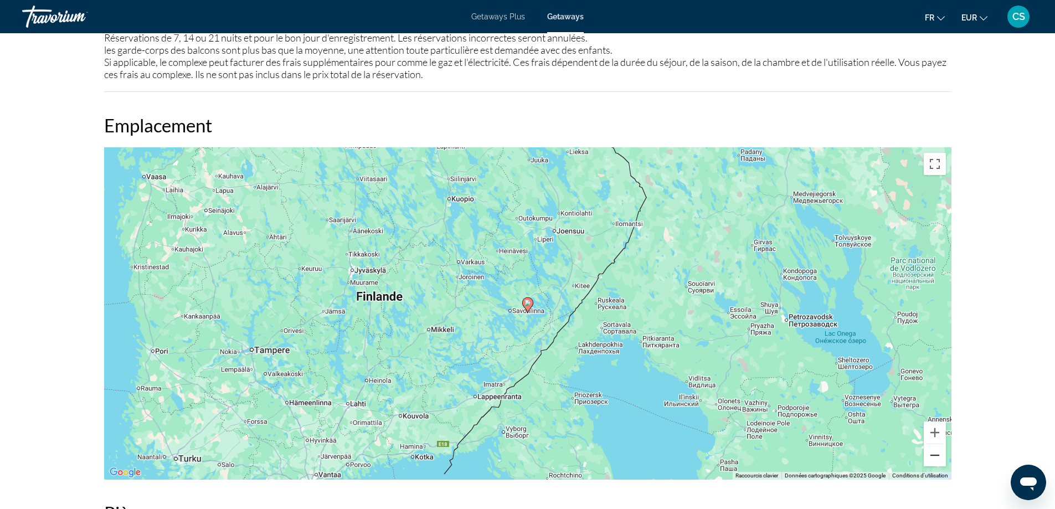
click at [935, 461] on button "Zoom arrière" at bounding box center [935, 455] width 22 height 22
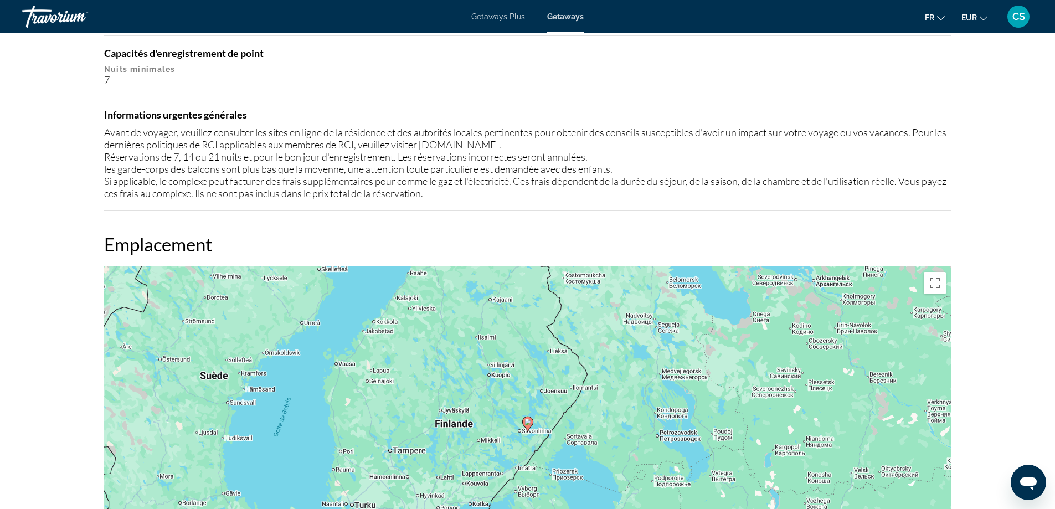
scroll to position [886, 0]
